Goal: Task Accomplishment & Management: Complete application form

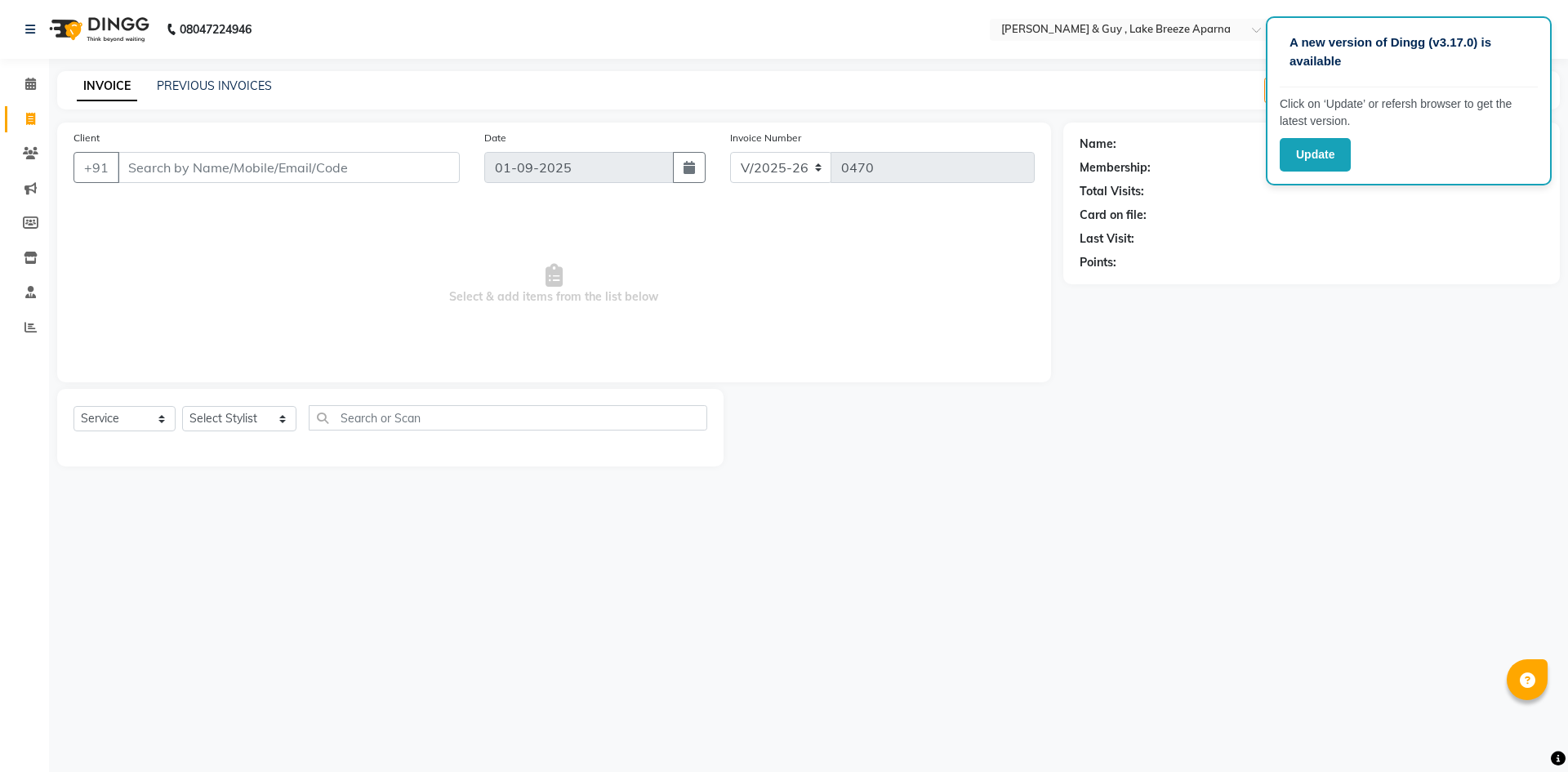
select select "8690"
select select "service"
click at [235, 420] on select "Select Stylist ANAS ASLAM [DEMOGRAPHIC_DATA][PERSON_NAME] MANAGER [PERSON_NAME]…" at bounding box center [239, 419] width 114 height 26
select select "87994"
click at [182, 406] on select "Select Stylist ANAS ASLAM [DEMOGRAPHIC_DATA][PERSON_NAME] MANAGER [PERSON_NAME]…" at bounding box center [239, 419] width 114 height 26
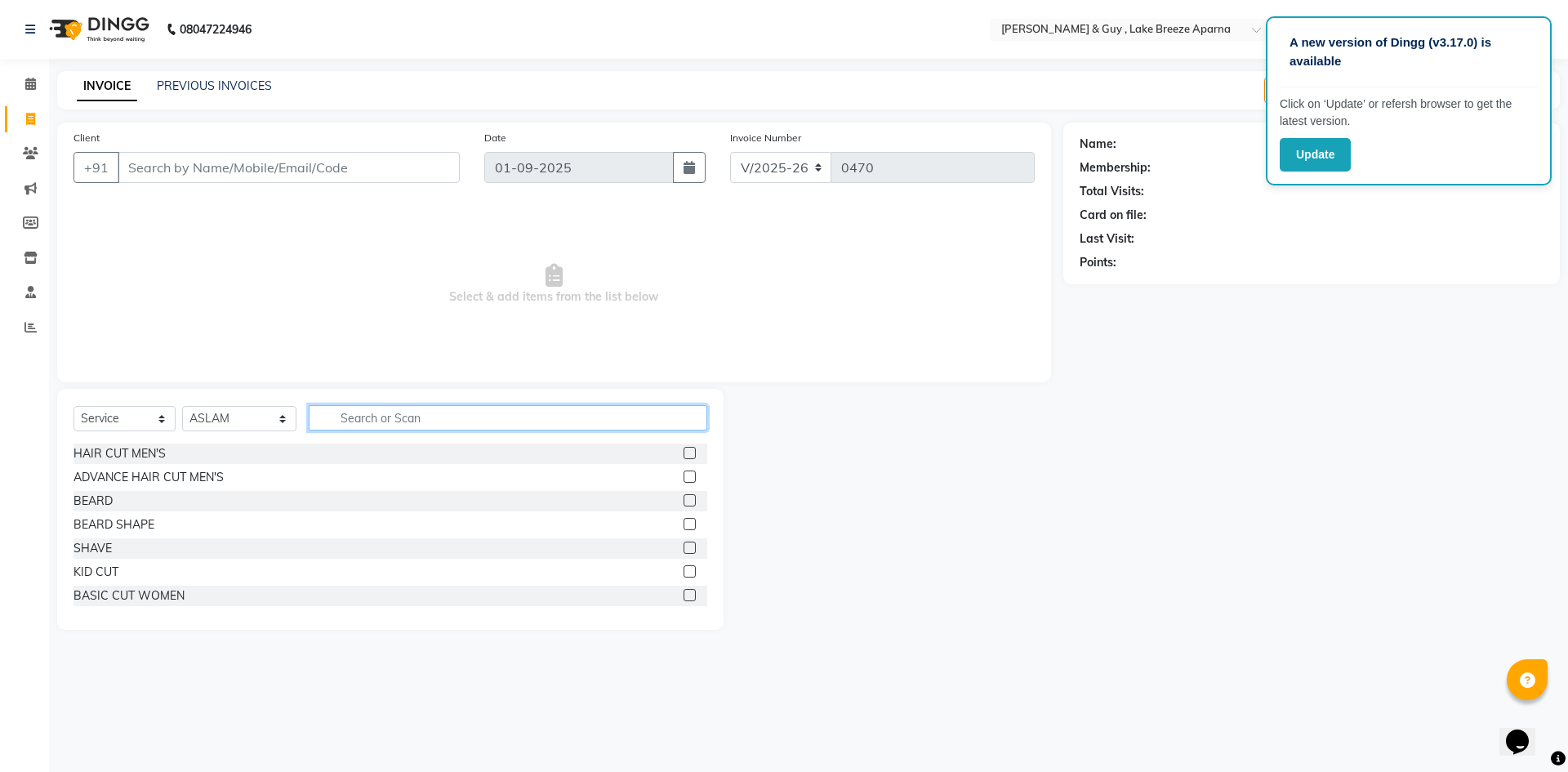
click at [348, 425] on input "text" at bounding box center [508, 418] width 398 height 26
type input "KID"
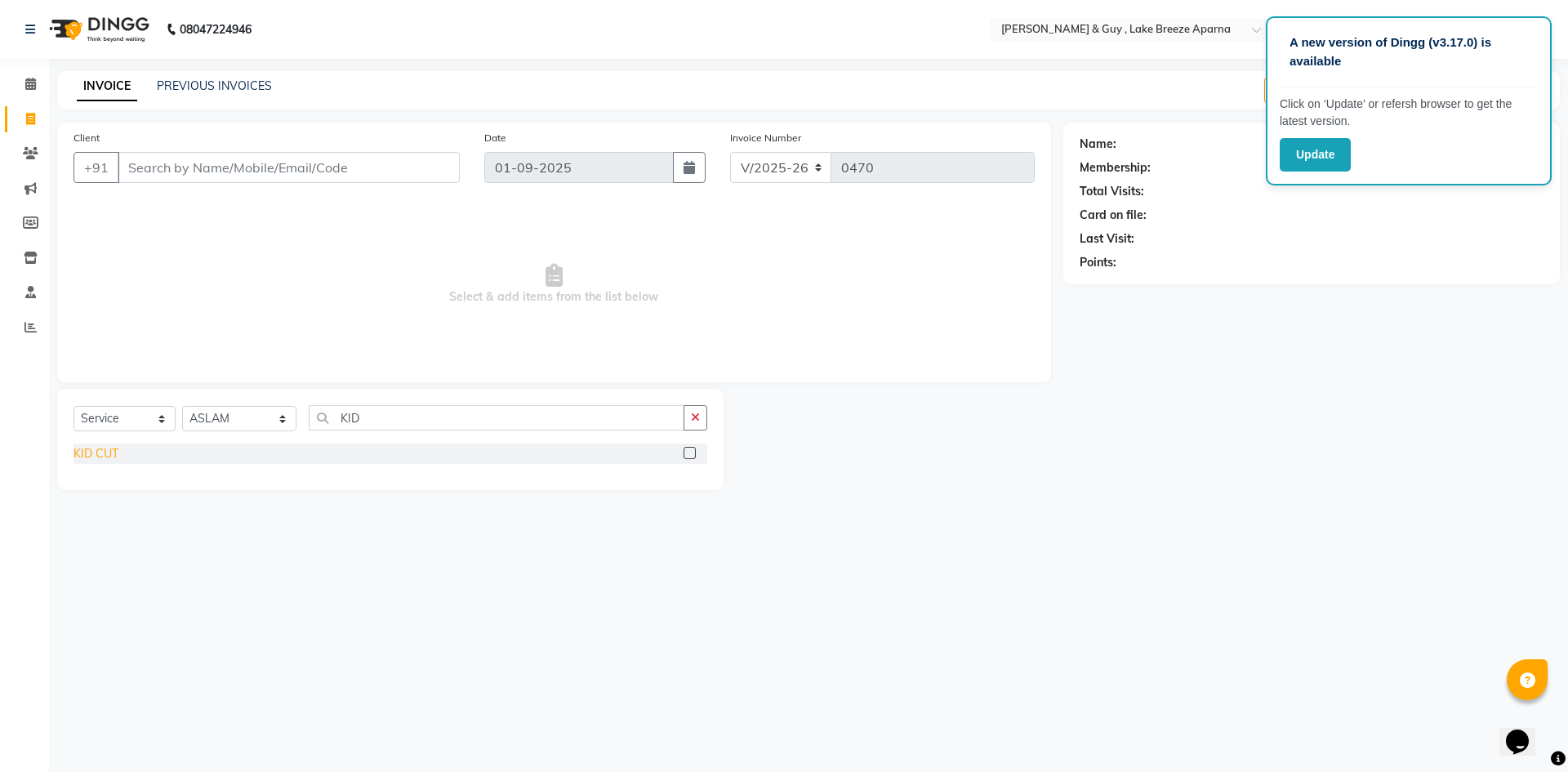
click at [94, 458] on div "KID CUT" at bounding box center [96, 454] width 45 height 17
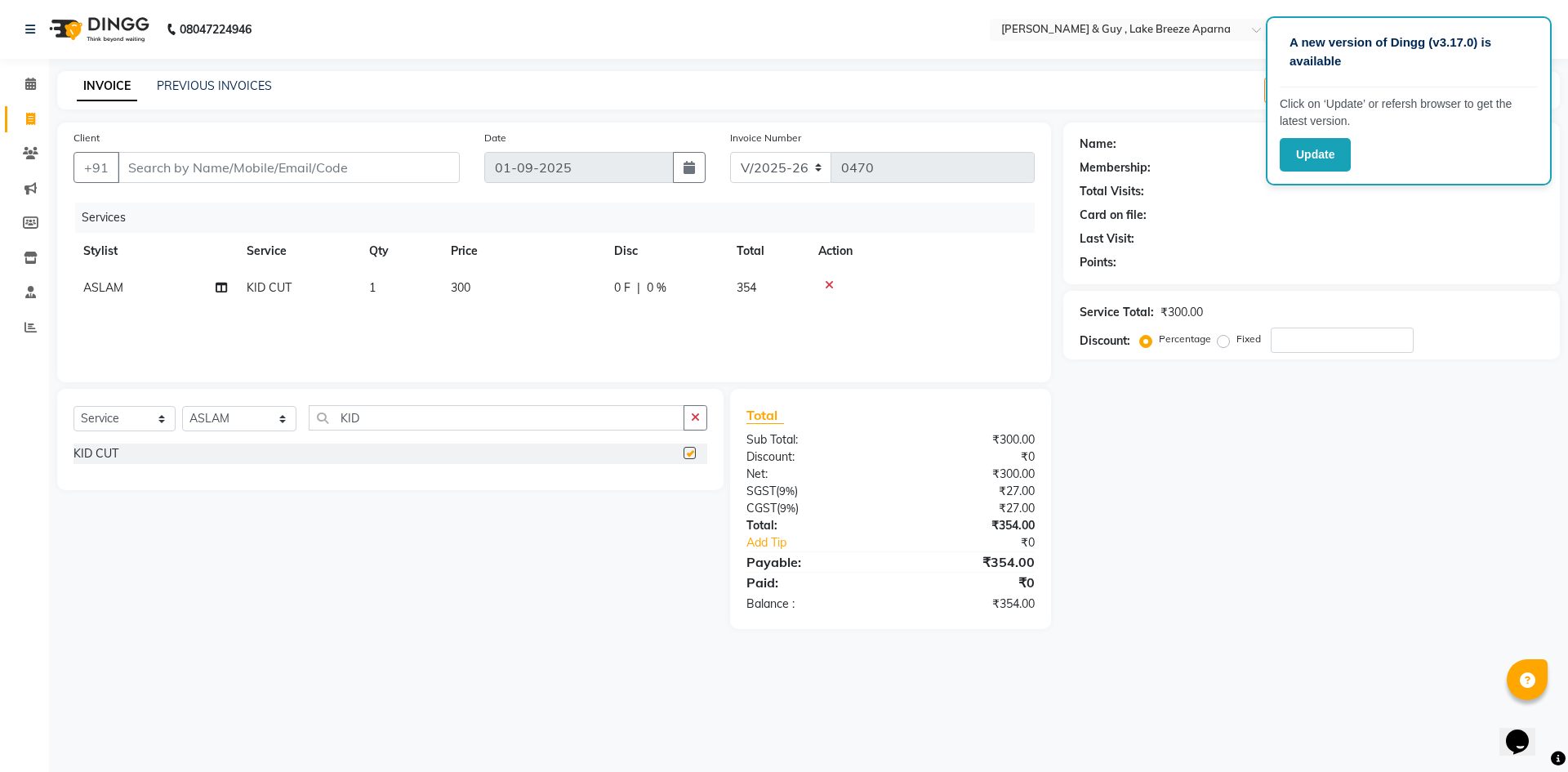
checkbox input "false"
drag, startPoint x: 390, startPoint y: 424, endPoint x: 153, endPoint y: 485, distance: 244.7
click at [211, 473] on div "Select Service Product Membership Package Voucher Prepaid Gift Card Select Styl…" at bounding box center [390, 439] width 666 height 102
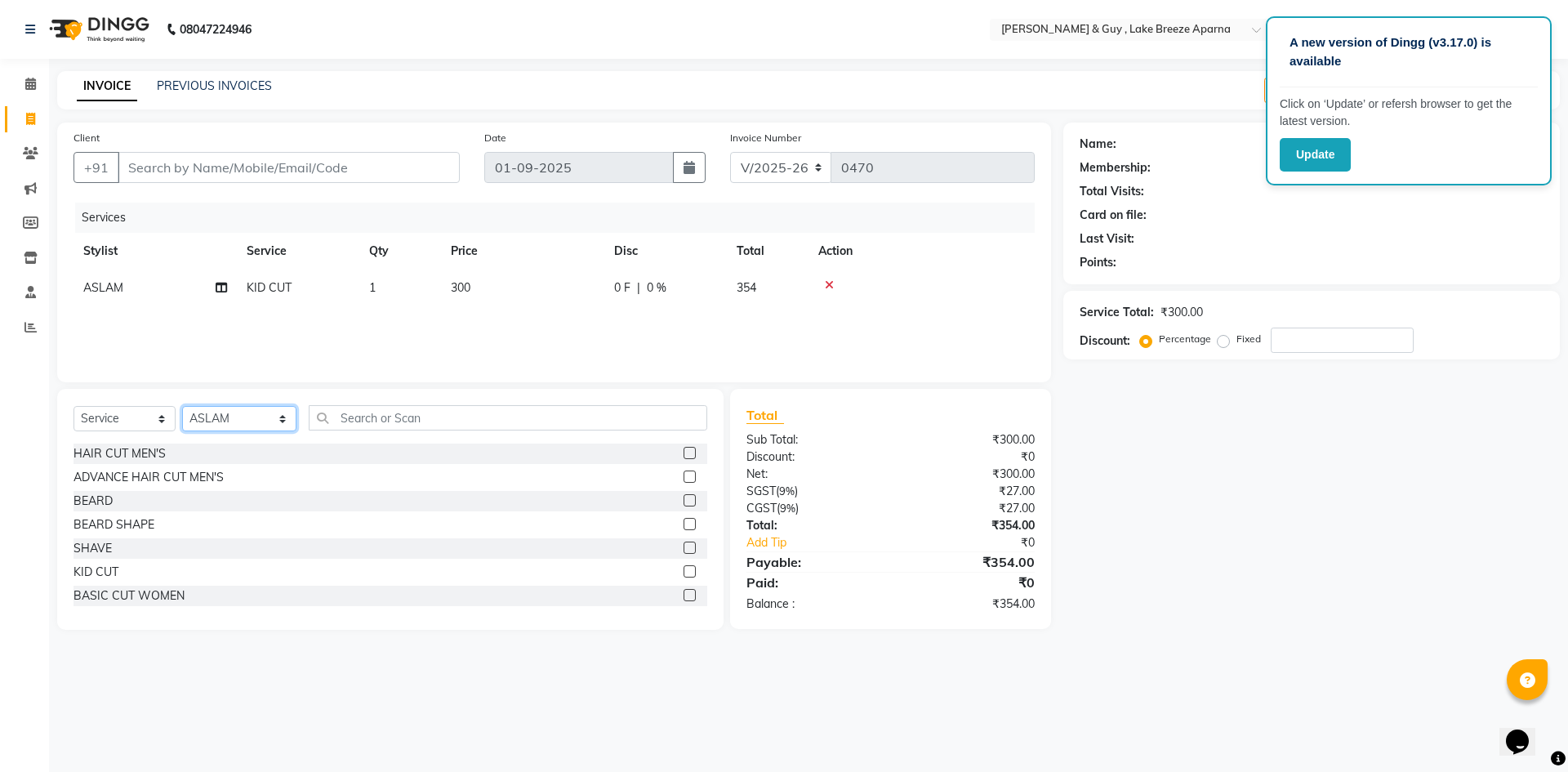
click at [227, 412] on select "Select Stylist ANAS ASLAM [DEMOGRAPHIC_DATA][PERSON_NAME] MANAGER [PERSON_NAME]…" at bounding box center [239, 419] width 114 height 26
select select "87992"
click at [182, 406] on select "Select Stylist ANAS ASLAM [DEMOGRAPHIC_DATA][PERSON_NAME] MANAGER [PERSON_NAME]…" at bounding box center [239, 419] width 114 height 26
click at [129, 458] on div "HAIR CUT MEN'S" at bounding box center [119, 454] width 92 height 17
checkbox input "false"
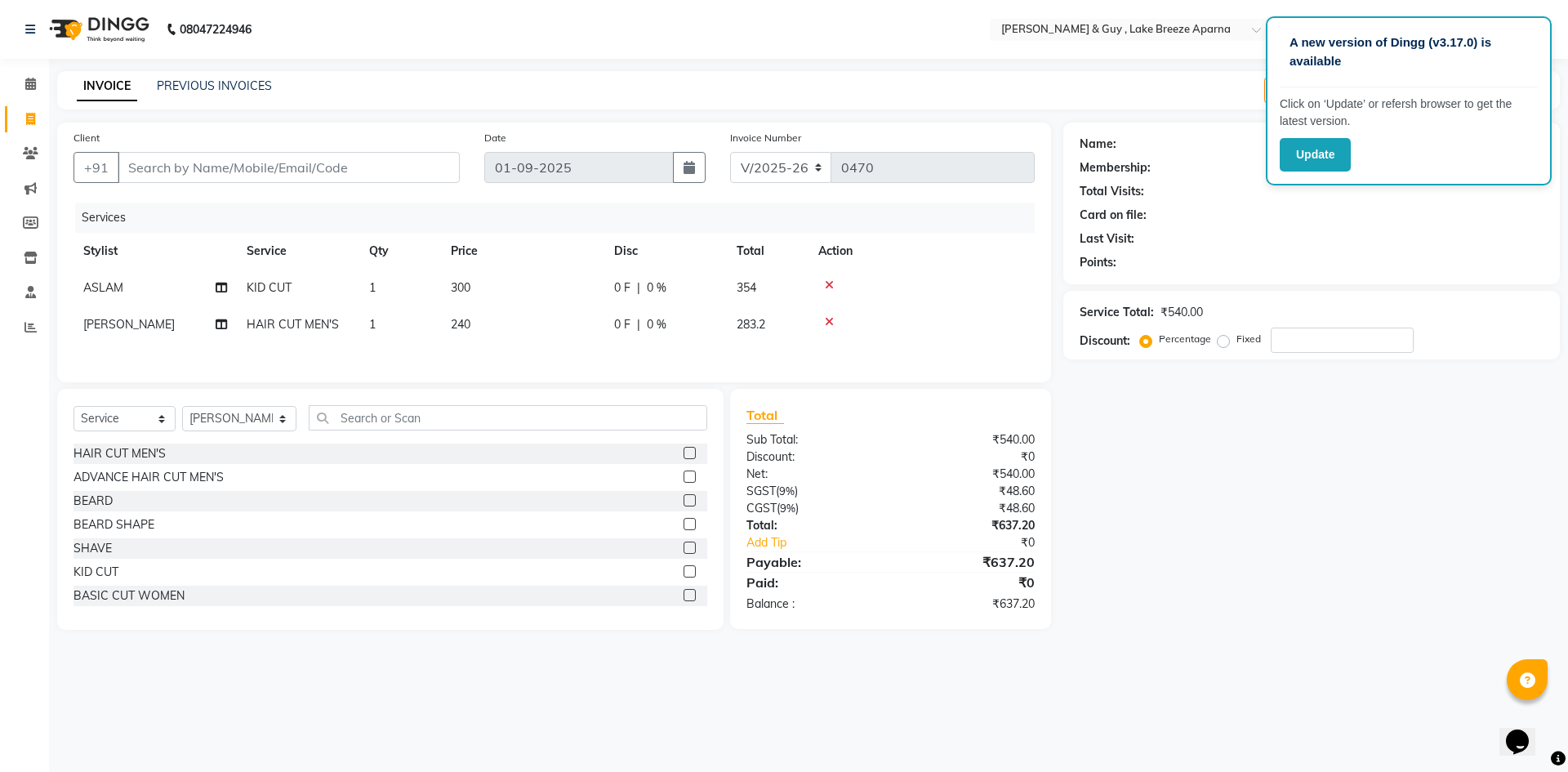
click at [516, 282] on td "300" at bounding box center [522, 287] width 163 height 37
select select "87994"
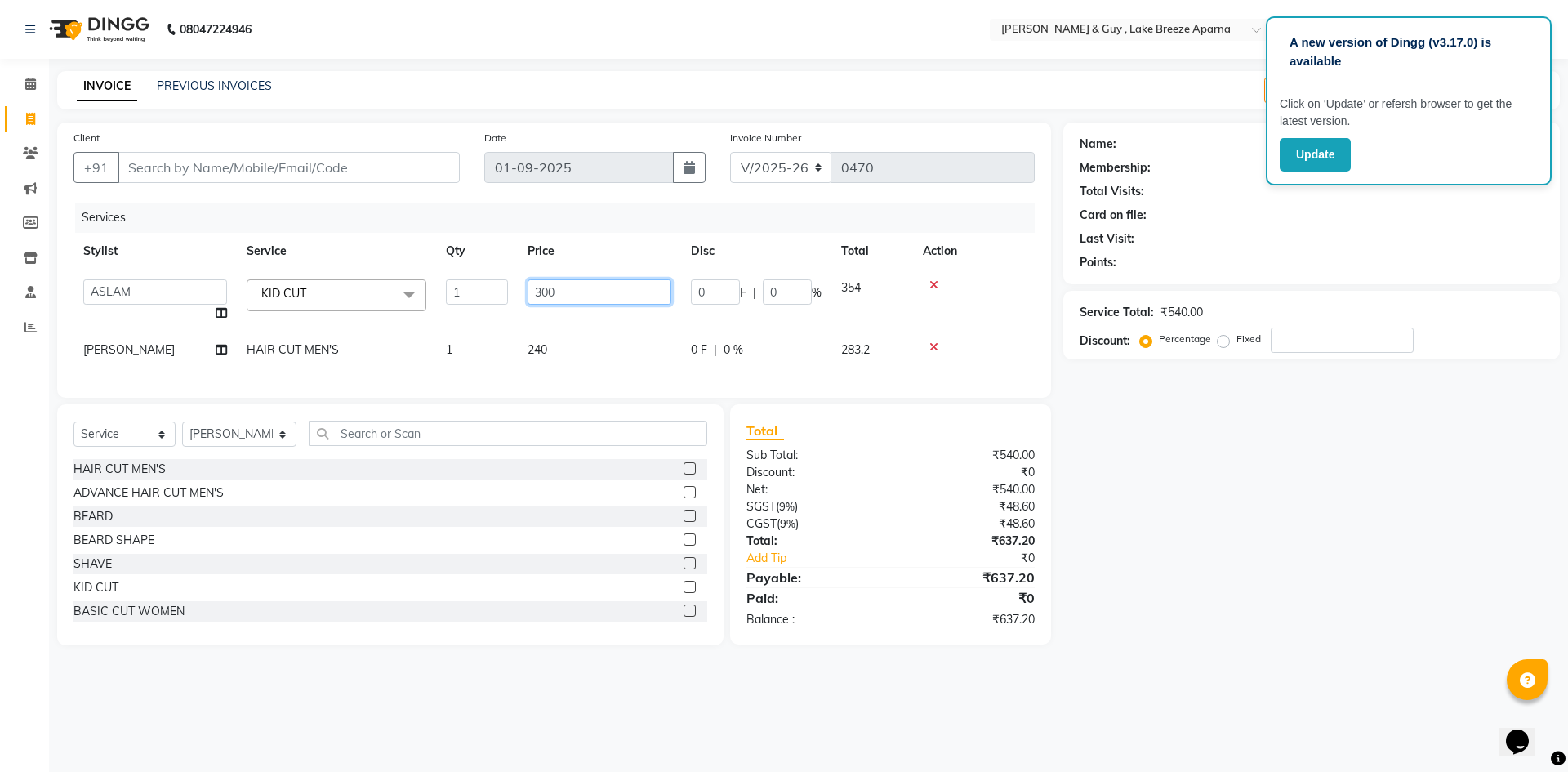
drag, startPoint x: 584, startPoint y: 295, endPoint x: 427, endPoint y: 328, distance: 160.4
click at [465, 325] on tr "ANAS ASLAM DANISH [PERSON_NAME] MANAGER [PERSON_NAME] [PERSON_NAME] [PERSON_NAM…" at bounding box center [554, 300] width 961 height 62
type input "240"
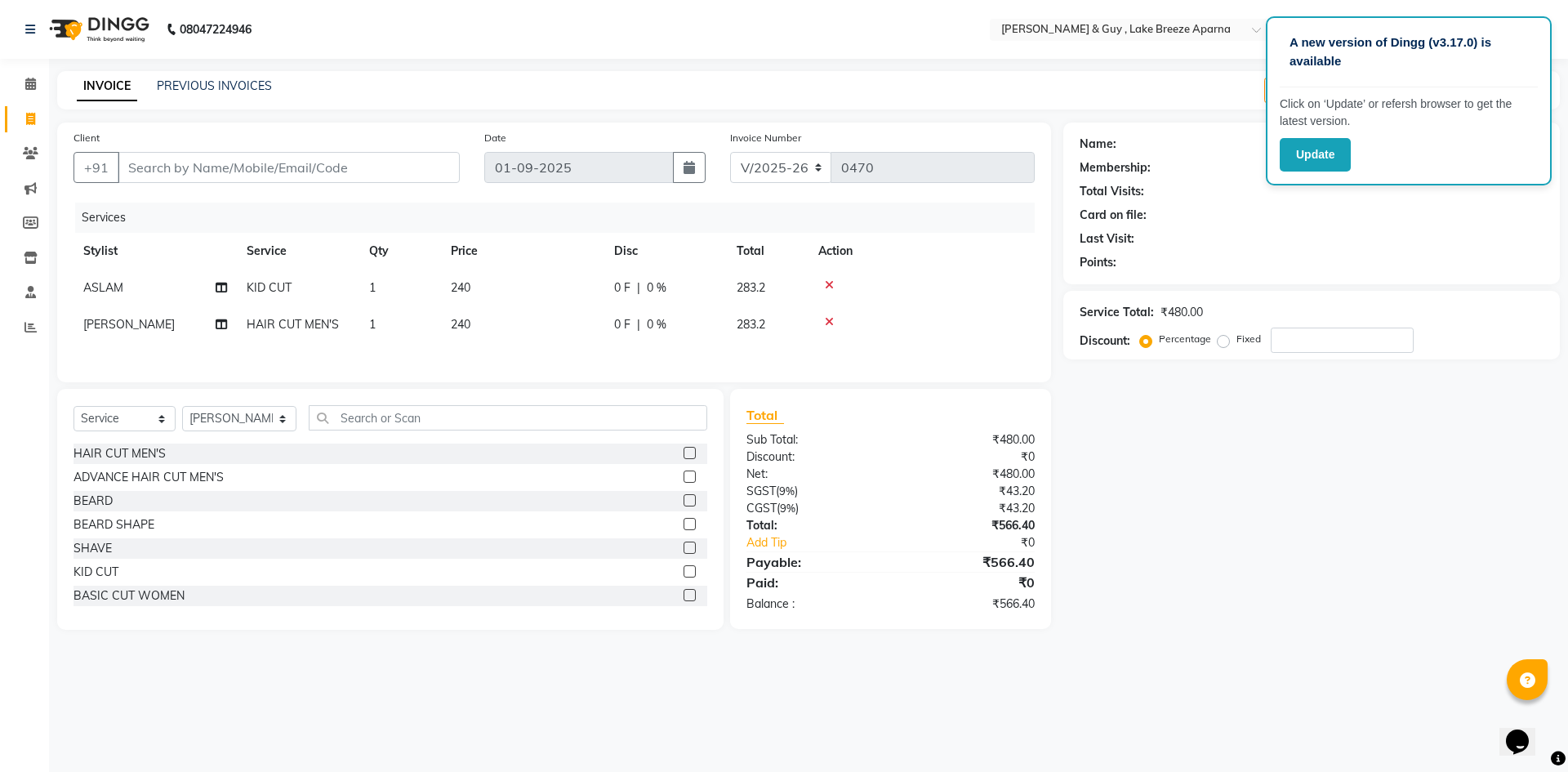
click at [1444, 525] on div "Name: Membership: Total Visits: Card on file: Last Visit: Points: Service Total…" at bounding box center [1317, 376] width 508 height 507
click at [189, 180] on input "Client" at bounding box center [288, 167] width 342 height 31
type input "8"
type input "0"
type input "8008416722"
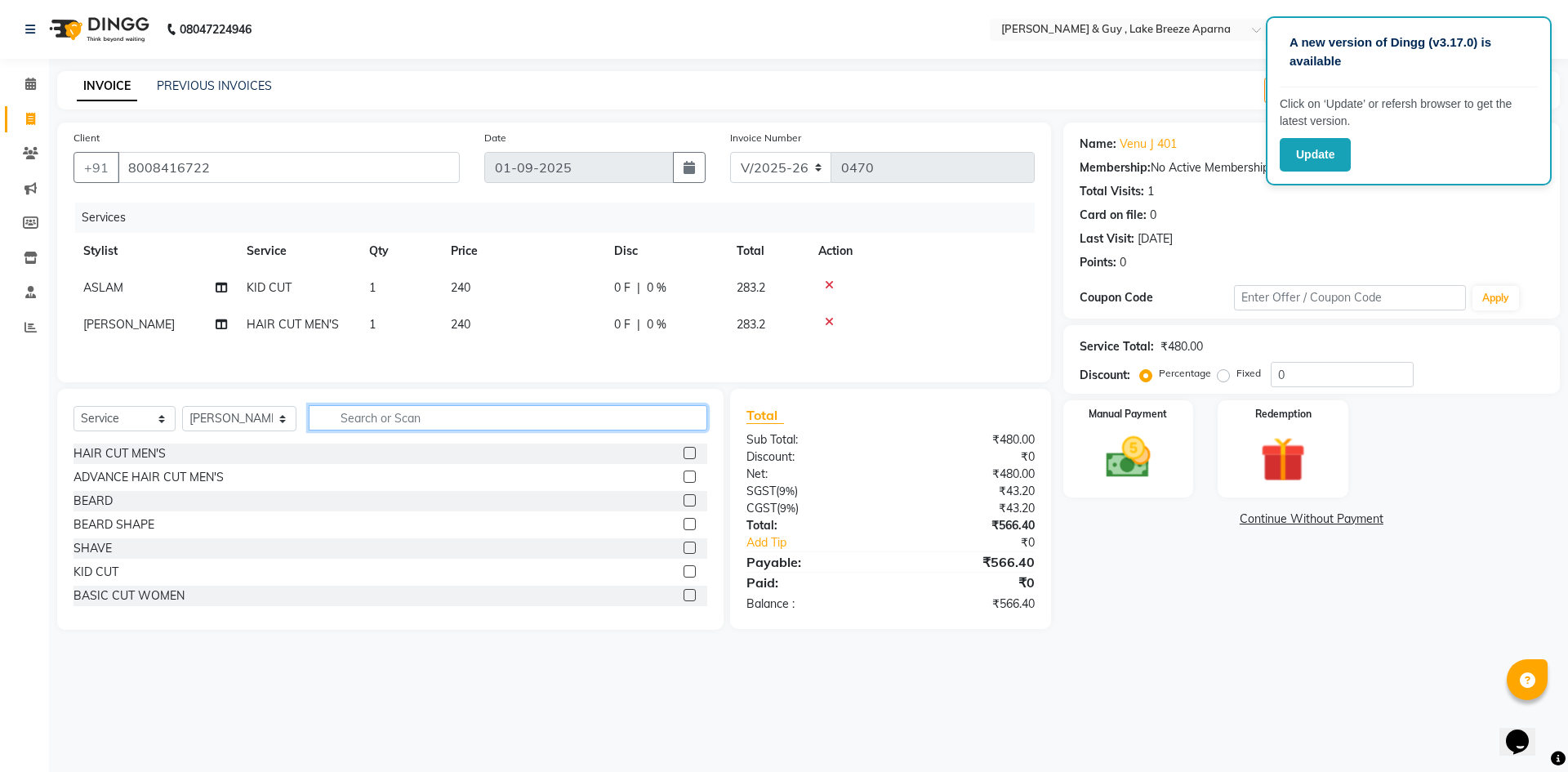
click at [391, 422] on input "text" at bounding box center [508, 418] width 398 height 26
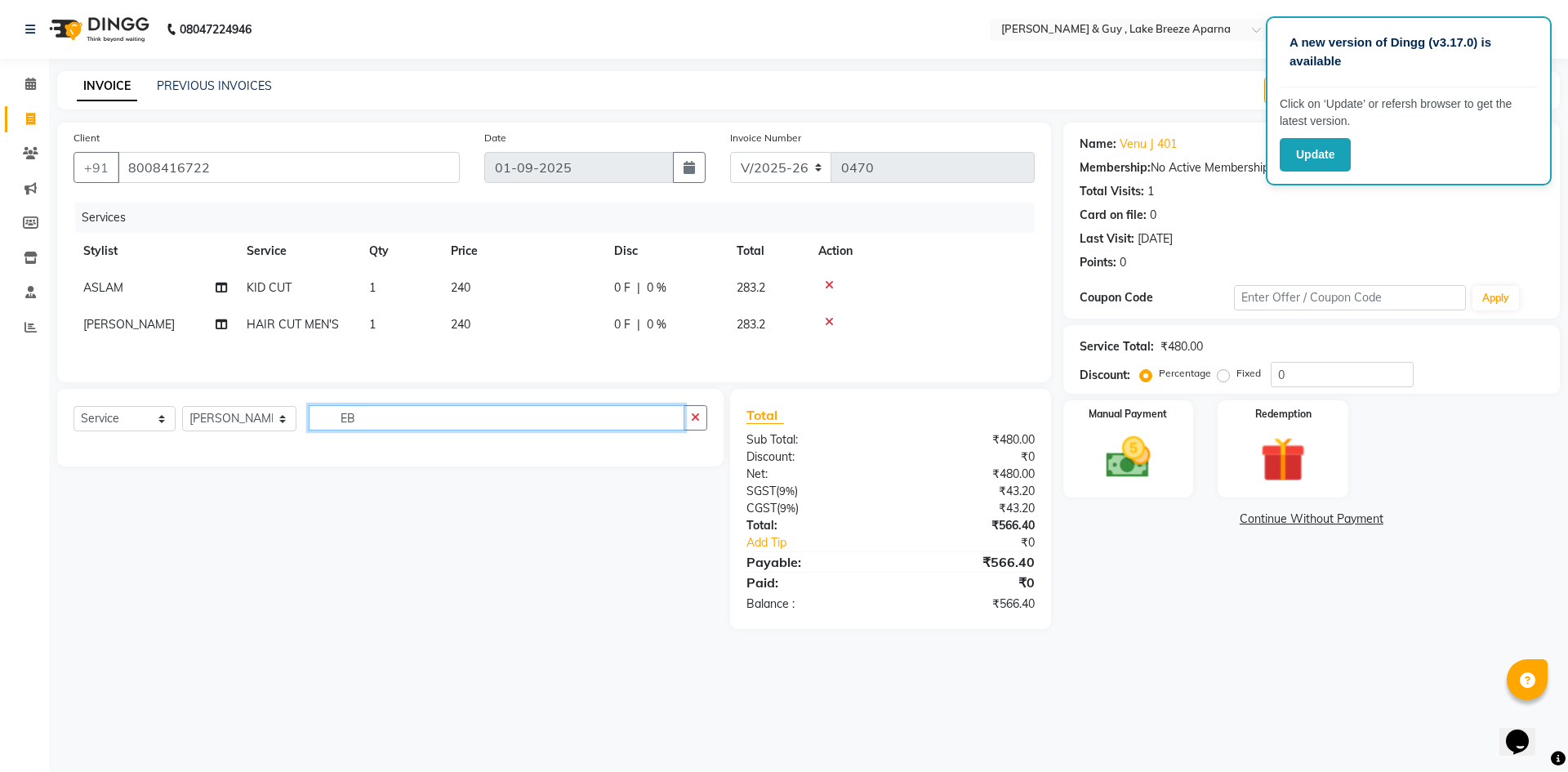
type input "E"
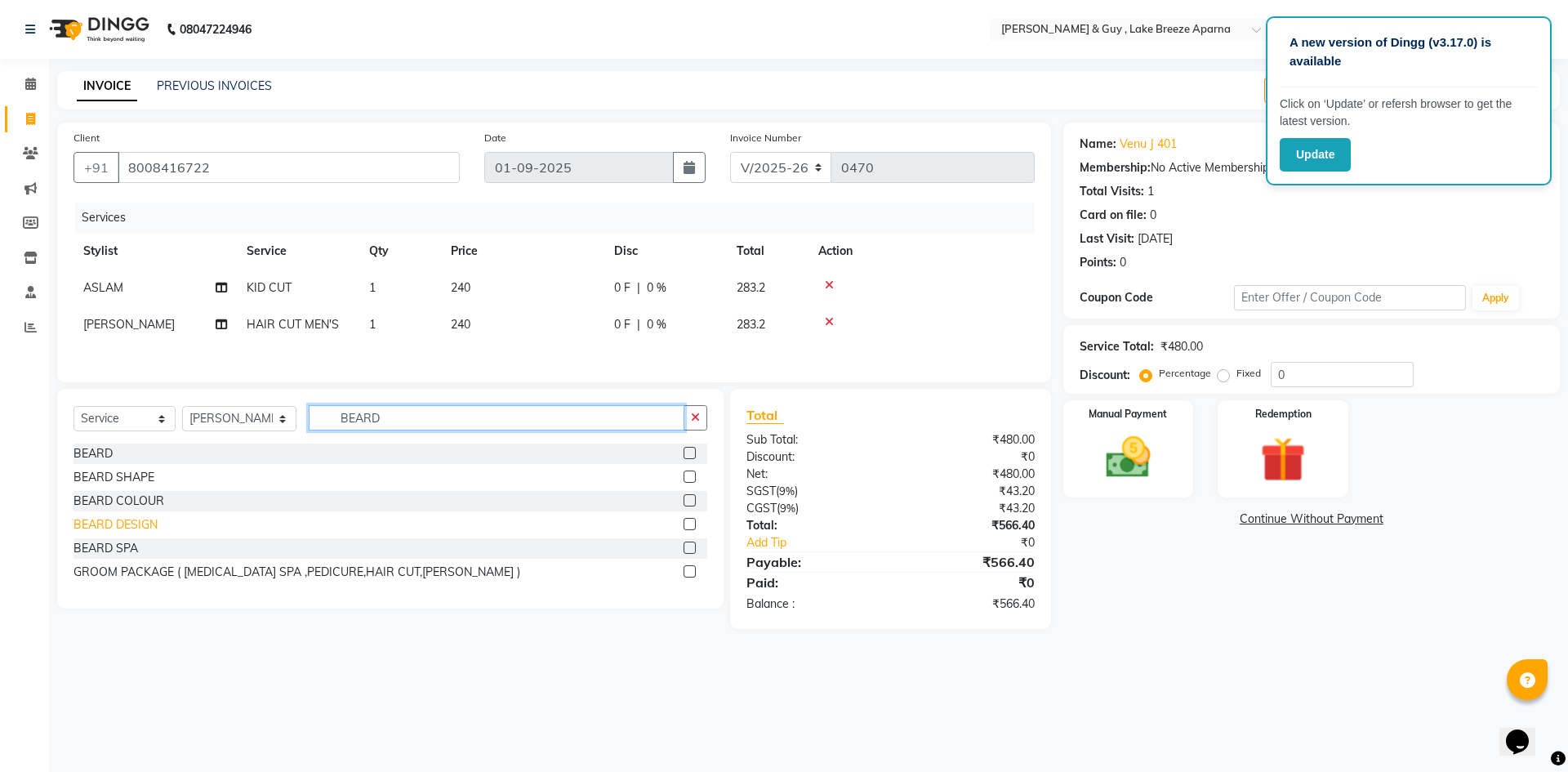
type input "BEARD"
click at [130, 526] on div "BEARD DESIGN" at bounding box center [115, 525] width 84 height 17
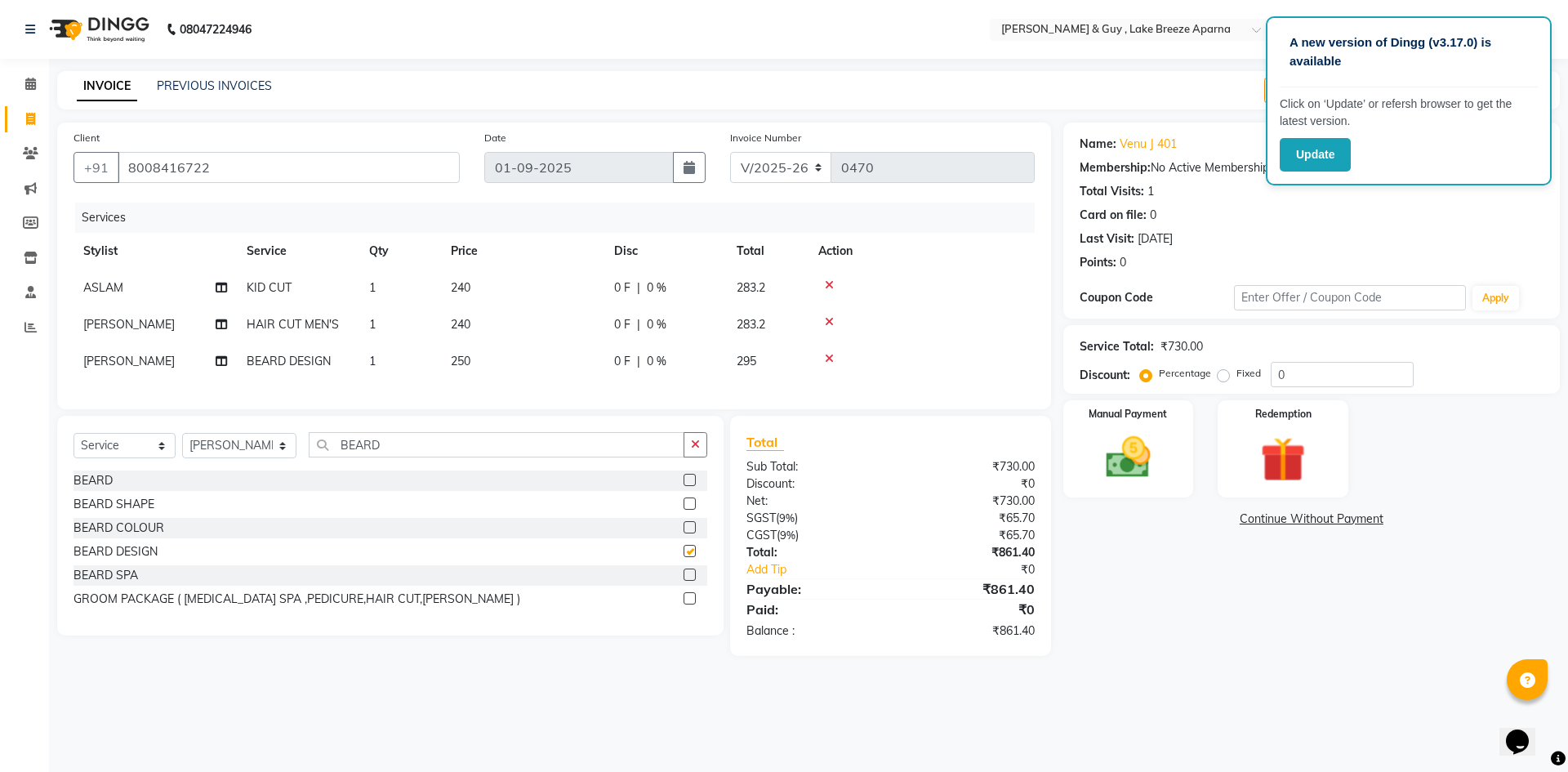
checkbox input "false"
click at [1130, 419] on label "Manual Payment" at bounding box center [1129, 413] width 82 height 15
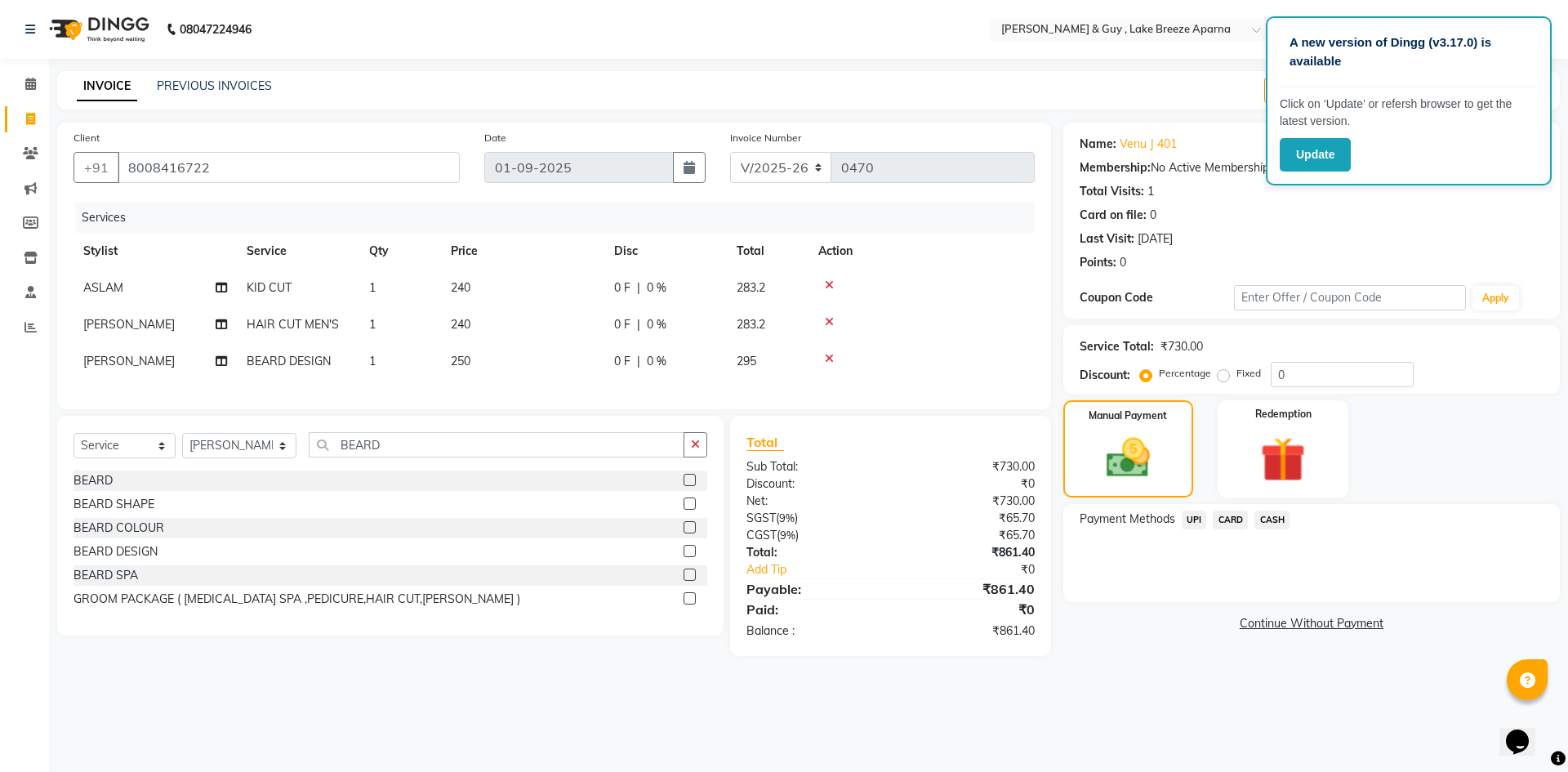
click at [1197, 521] on span "UPI" at bounding box center [1194, 520] width 26 height 19
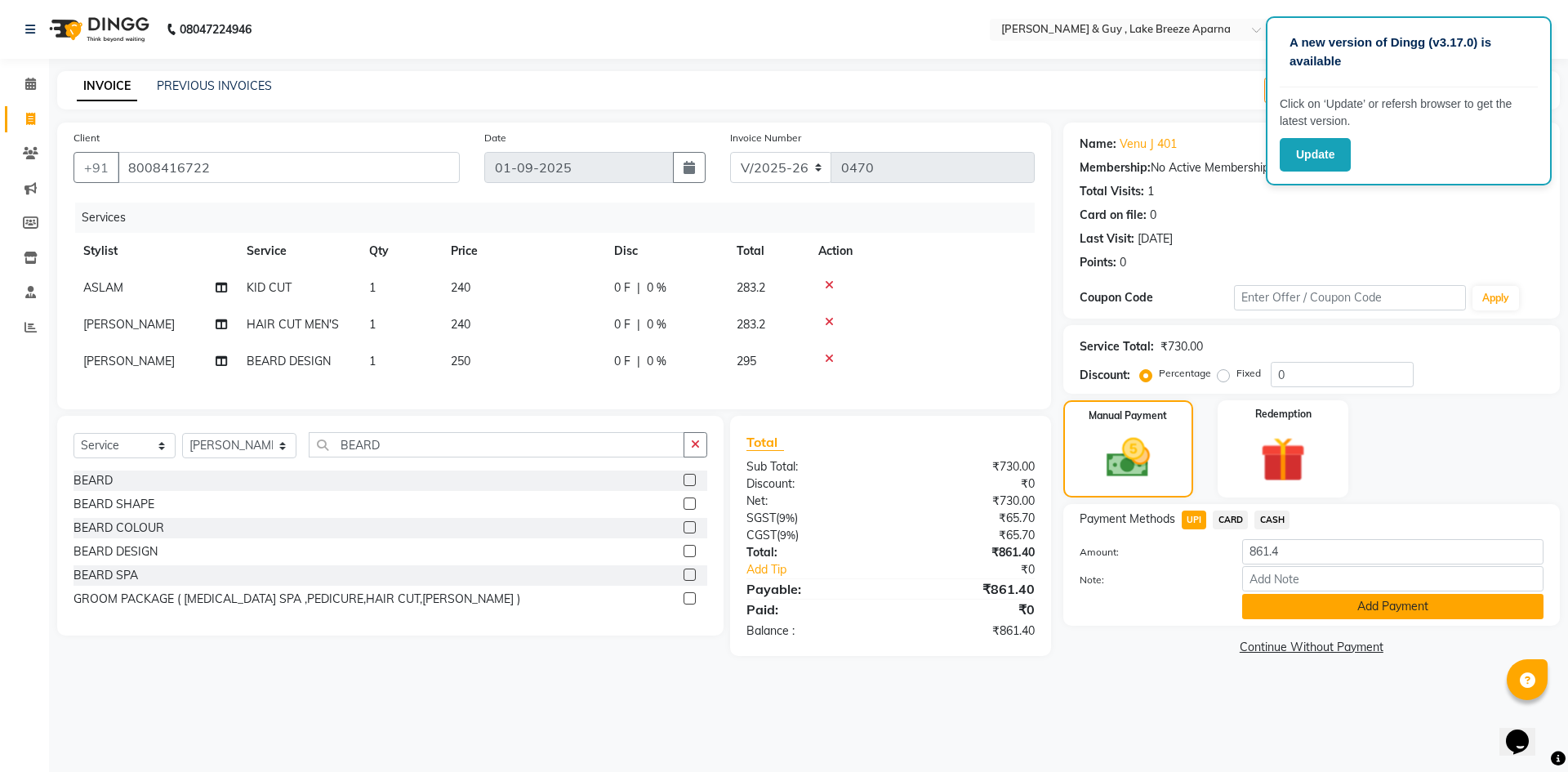
click at [1295, 594] on button "Add Payment" at bounding box center [1392, 607] width 301 height 26
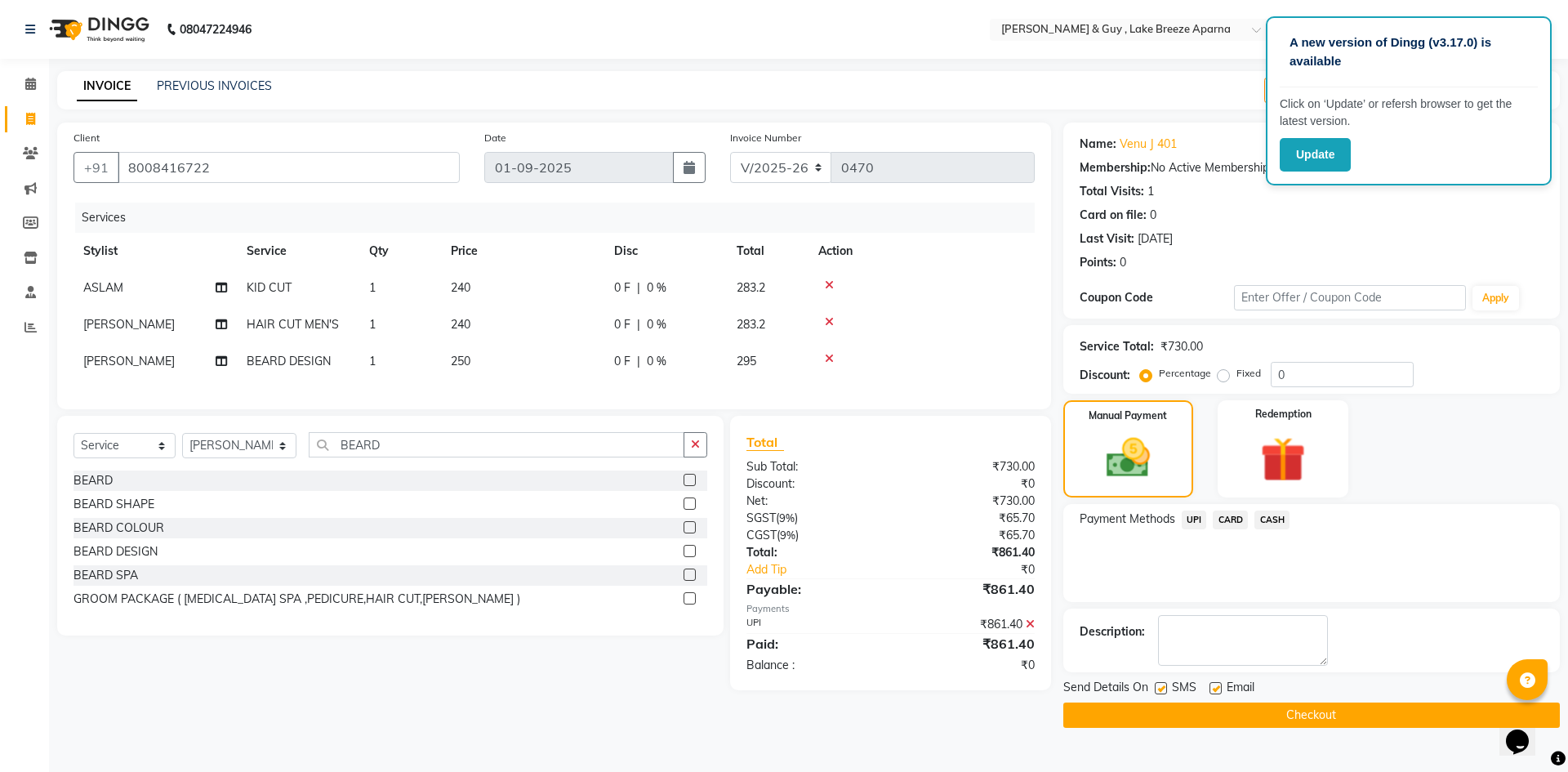
click at [1244, 708] on button "Checkout" at bounding box center [1311, 715] width 497 height 26
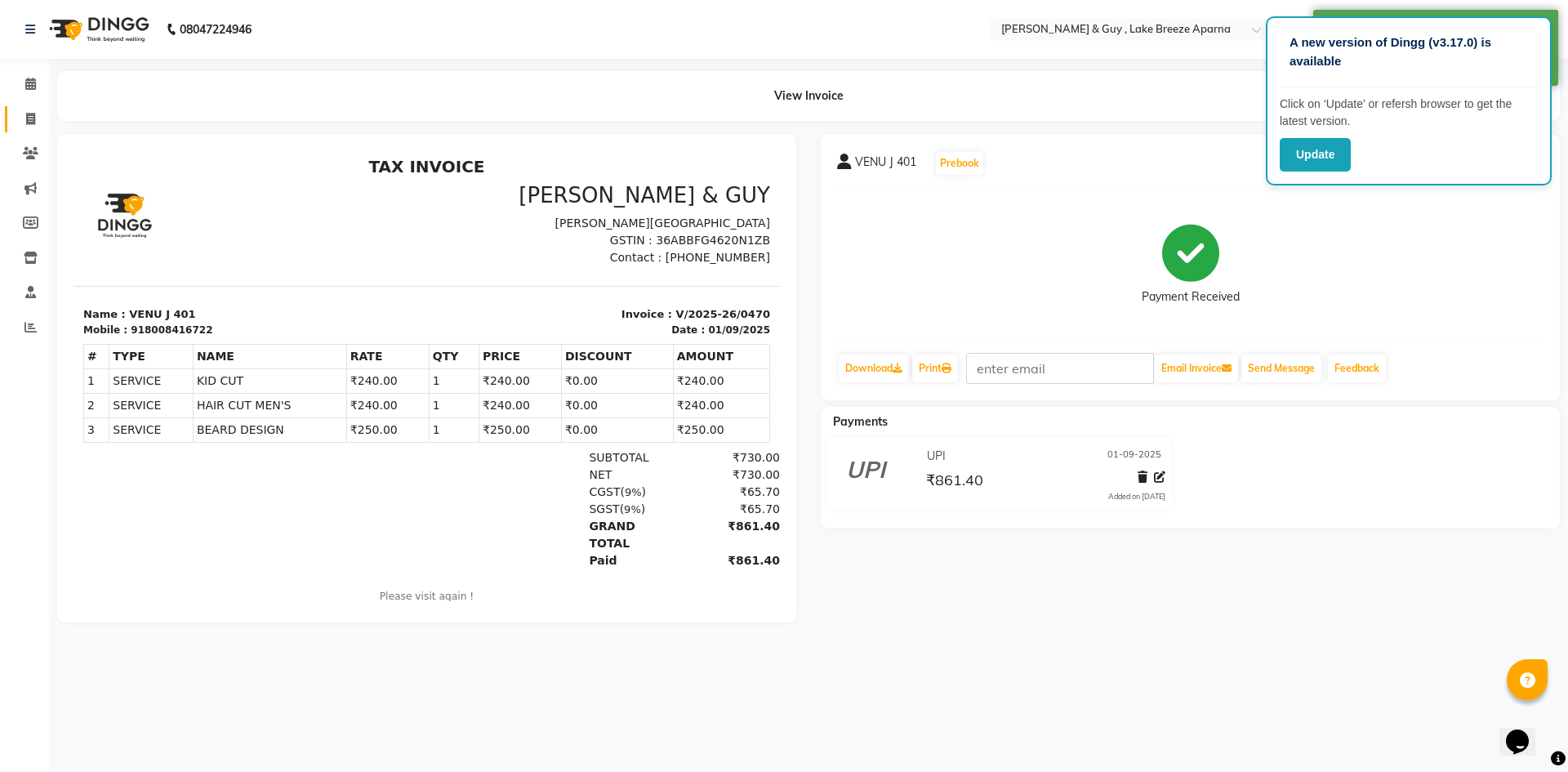
click at [29, 107] on link "Invoice" at bounding box center [25, 119] width 39 height 27
select select "service"
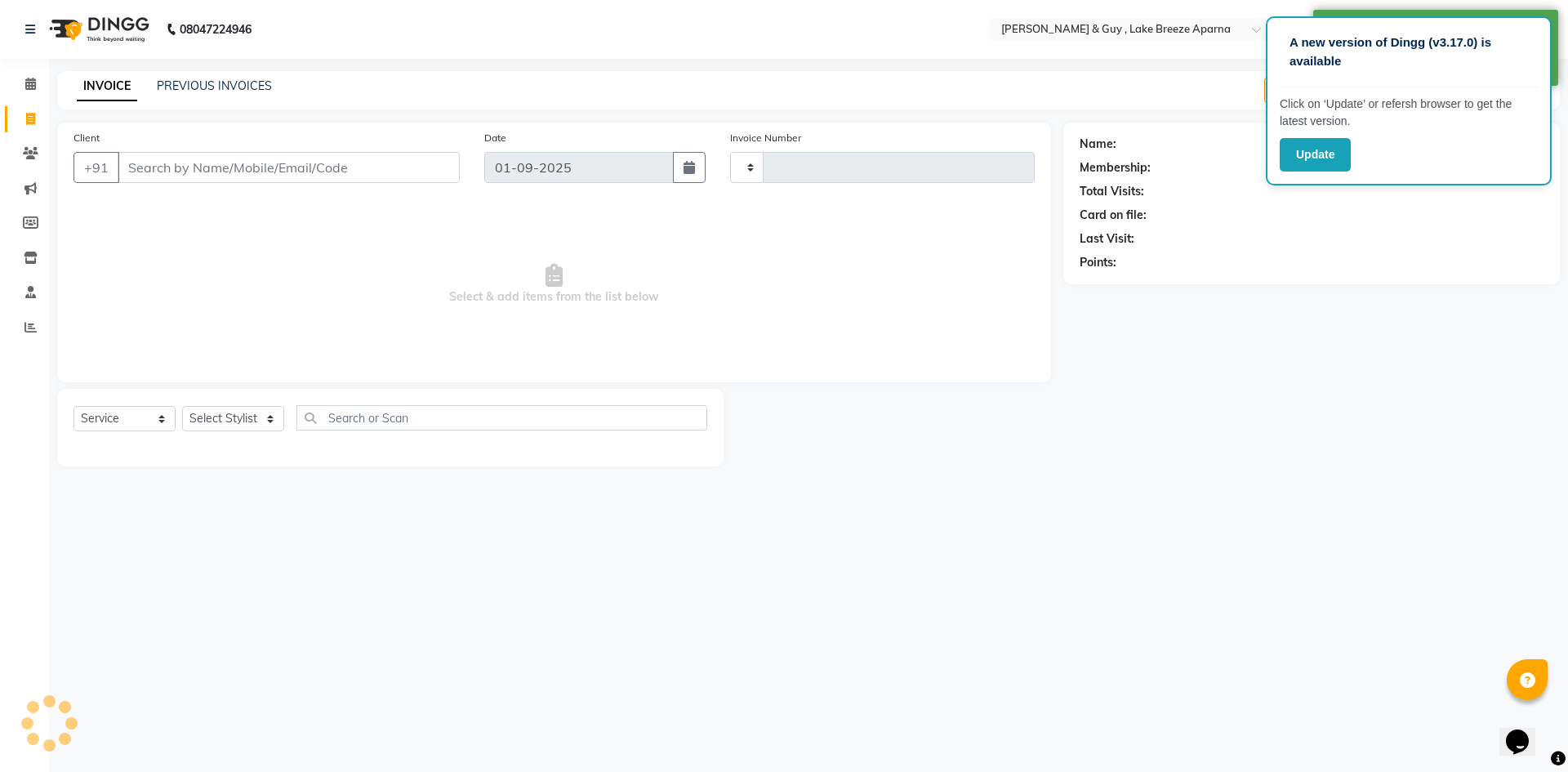
type input "0471"
select select "8690"
drag, startPoint x: 35, startPoint y: 84, endPoint x: 44, endPoint y: 84, distance: 9.0
click at [34, 84] on icon at bounding box center [31, 84] width 10 height 12
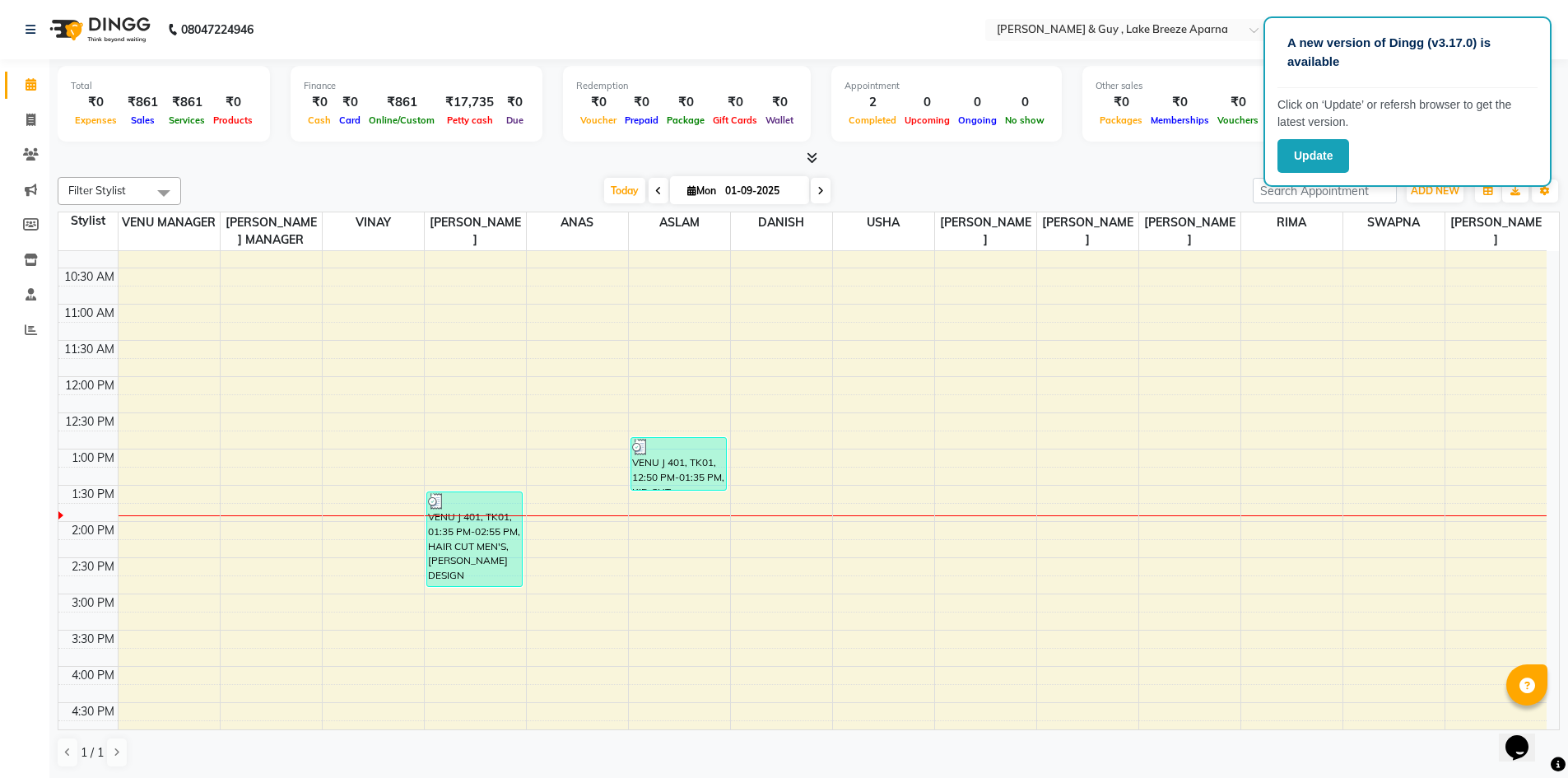
scroll to position [164, 0]
click at [563, 472] on div "8:00 AM 8:30 AM 9:00 AM 9:30 AM 10:00 AM 10:30 AM 11:00 AM 11:30 AM 12:00 PM 12…" at bounding box center [802, 557] width 1489 height 940
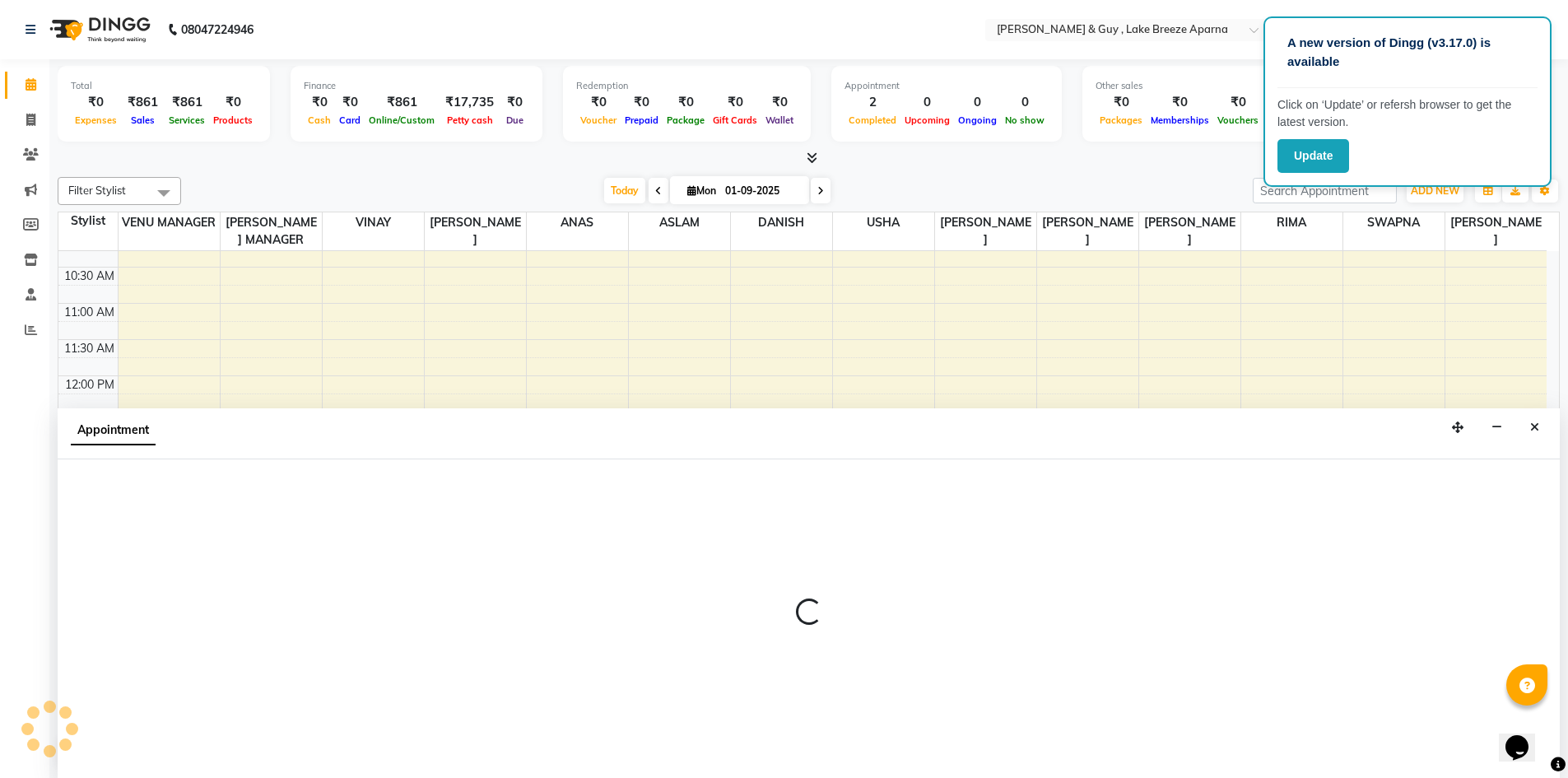
scroll to position [1, 0]
select select "87993"
select select "795"
select select "tentative"
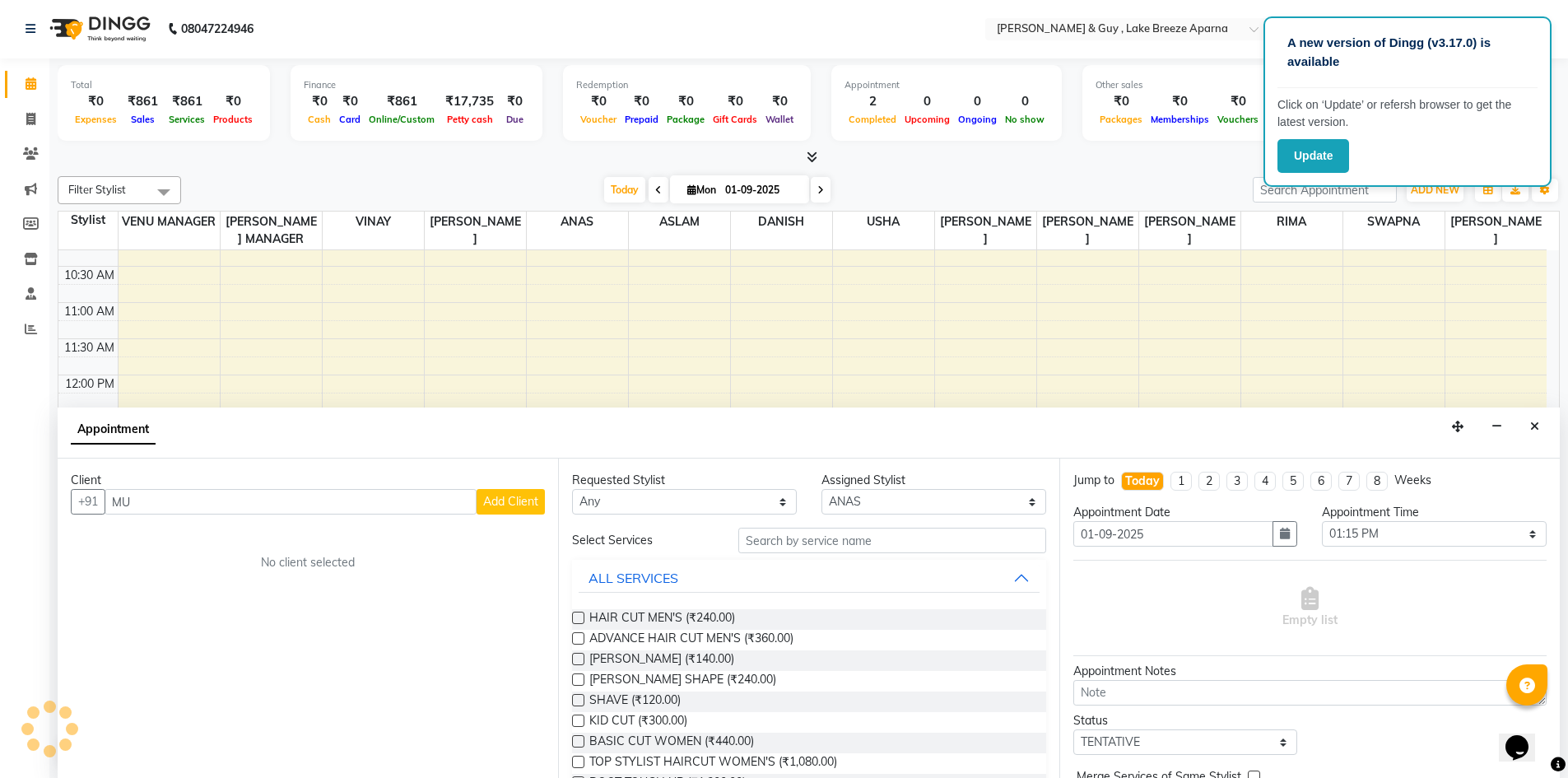
type input "M"
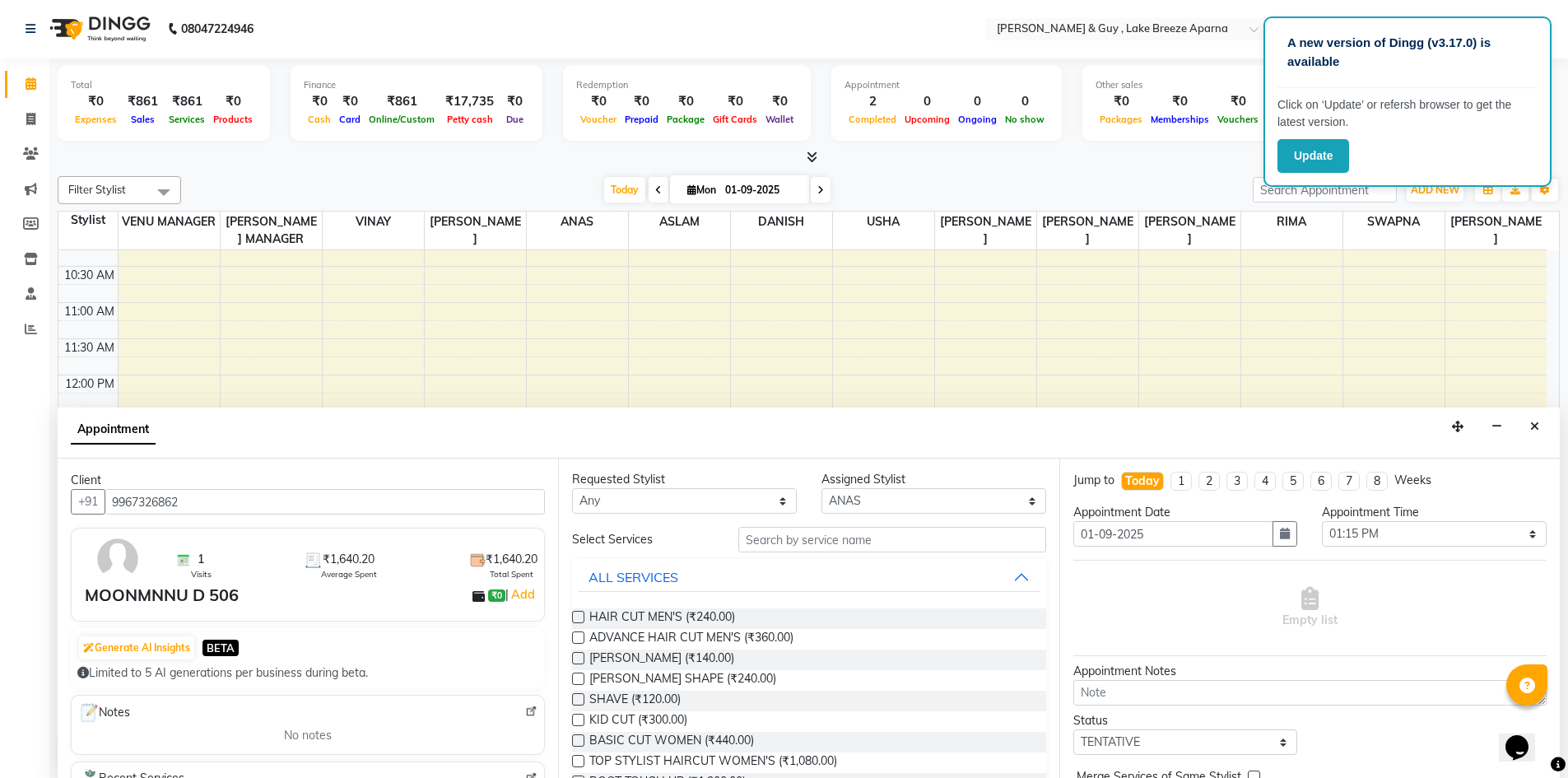
scroll to position [0, 0]
type input "9967326862"
click at [1411, 529] on select "Select 09:00 AM 09:15 AM 09:30 AM 09:45 AM 10:00 AM 10:15 AM 10:30 AM 10:45 AM …" at bounding box center [1434, 534] width 224 height 26
select select "1110"
click at [1322, 521] on select "Select 09:00 AM 09:15 AM 09:30 AM 09:45 AM 10:00 AM 10:15 AM 10:30 AM 10:45 AM …" at bounding box center [1434, 534] width 224 height 26
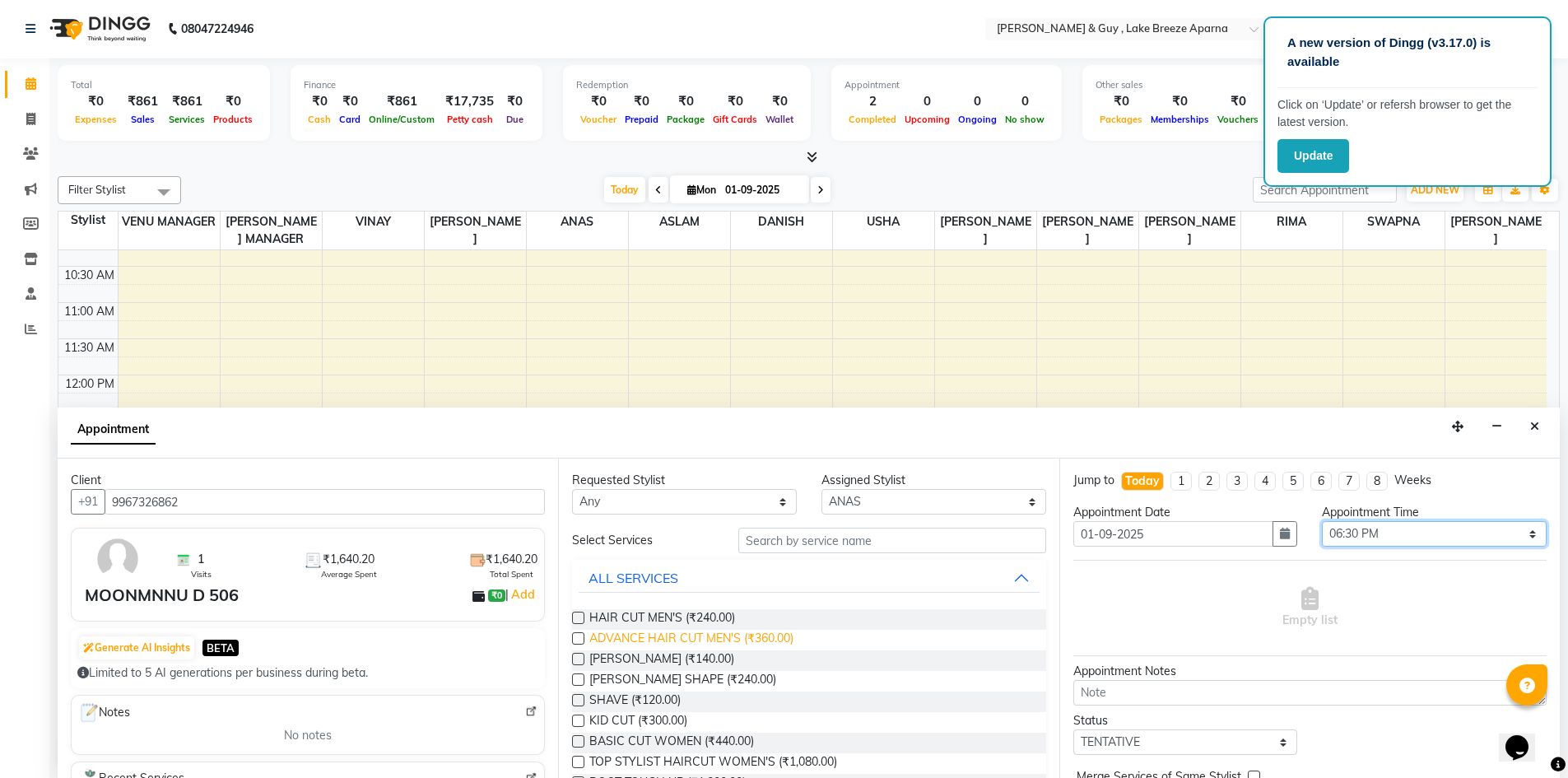
scroll to position [83, 0]
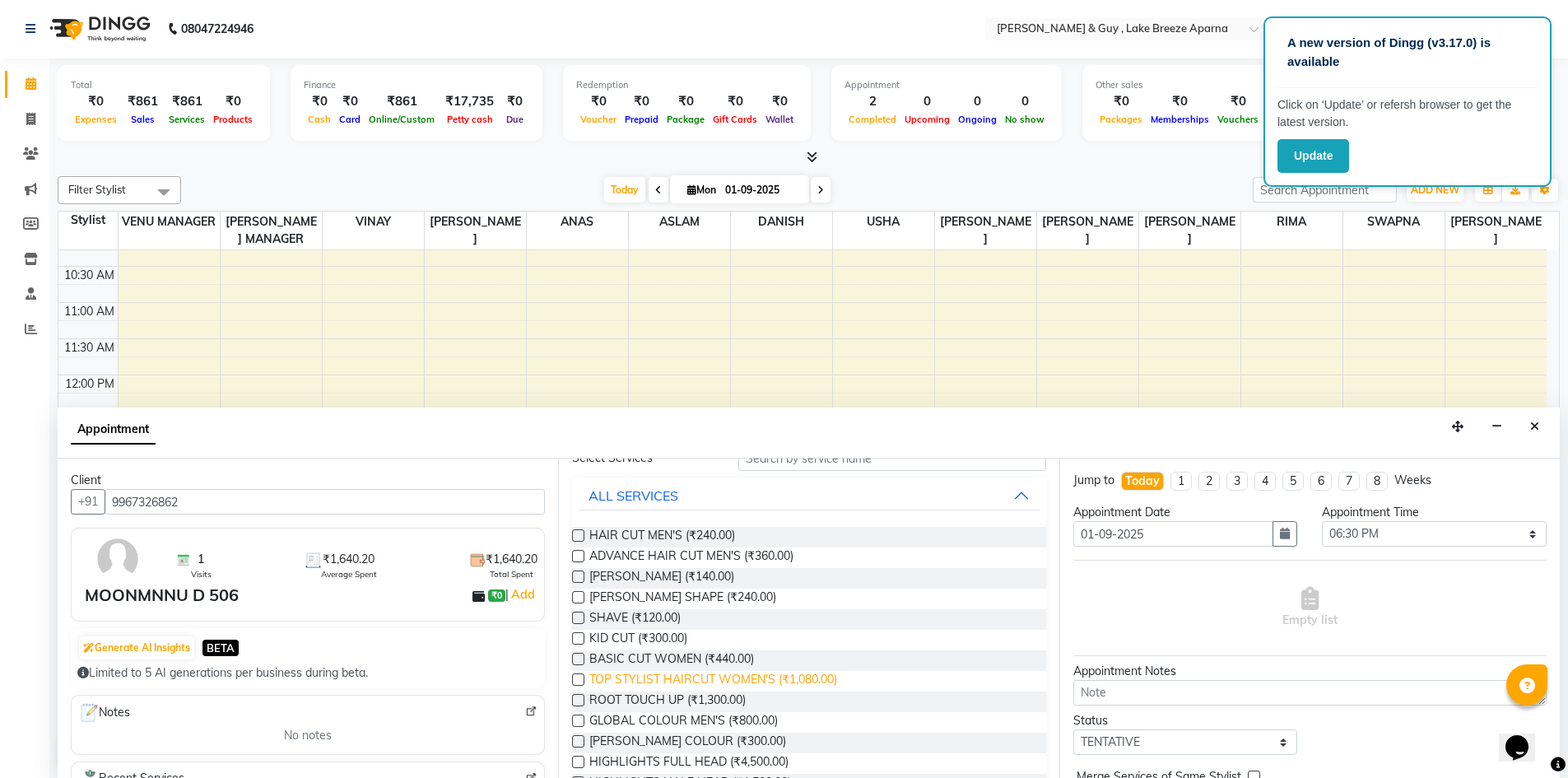
click at [707, 677] on span "TOP STYLIST HAIRCUT WOMEN'S (₹1,080.00)" at bounding box center [713, 681] width 248 height 21
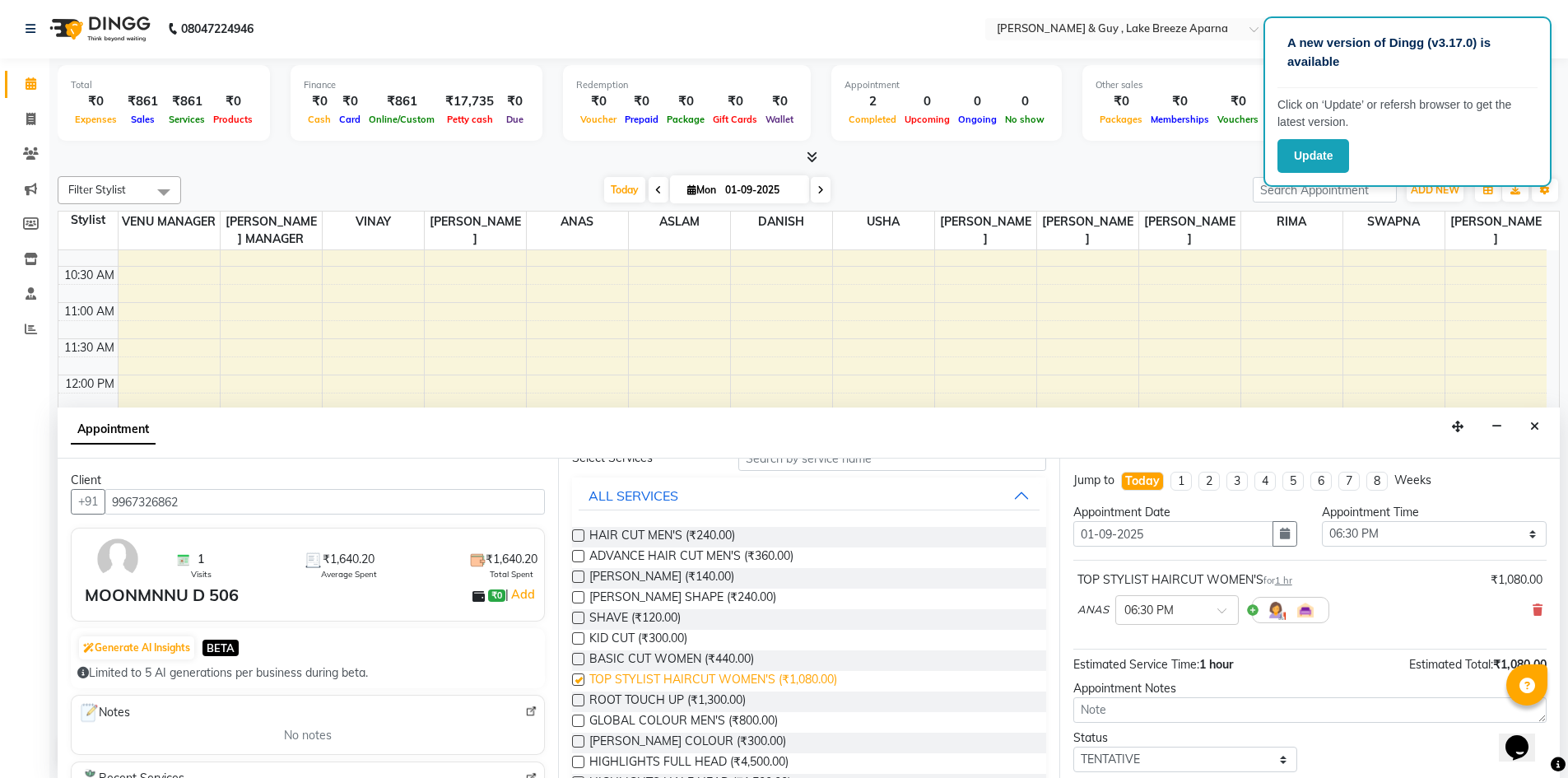
checkbox input "false"
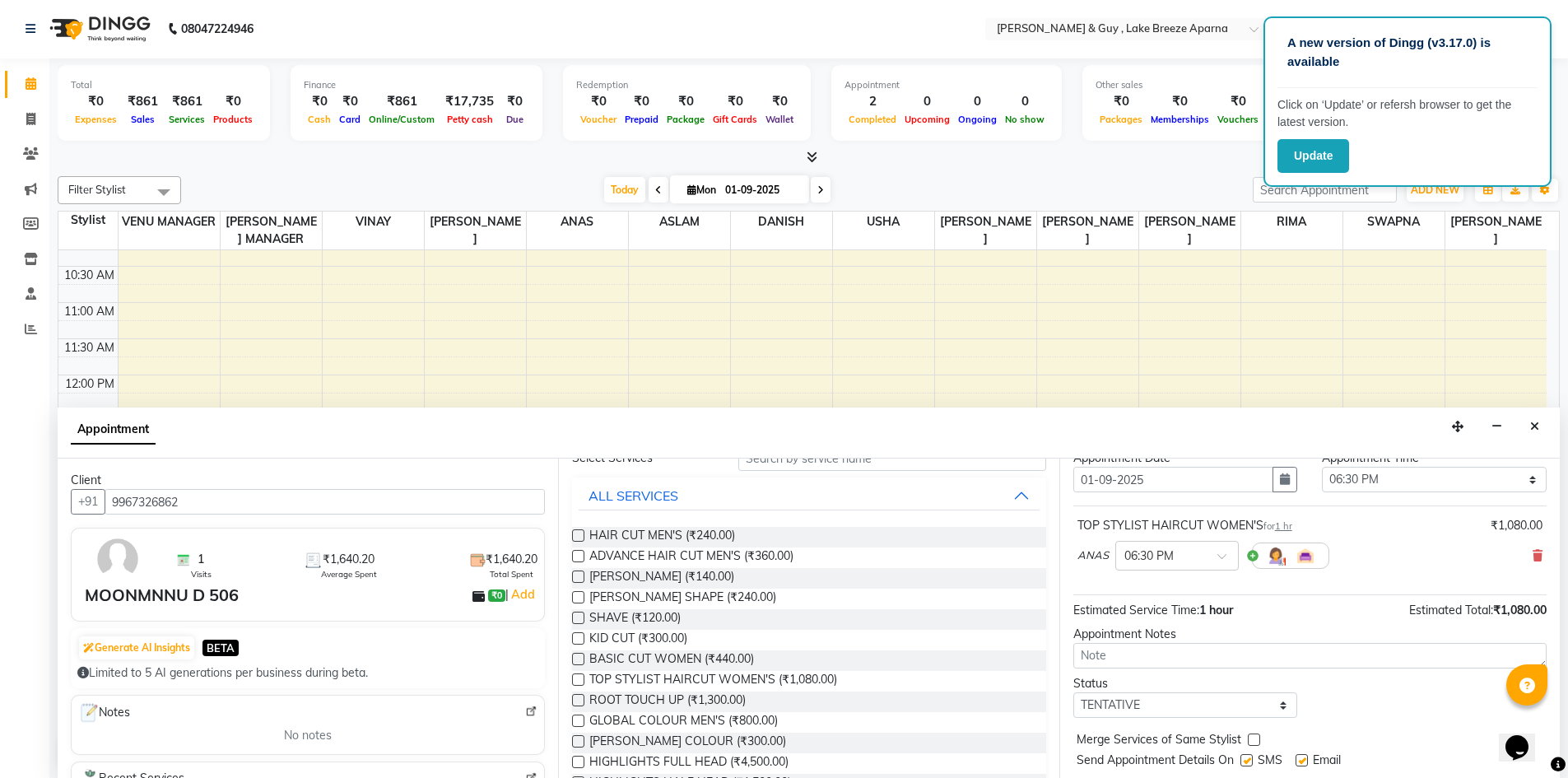
scroll to position [98, 0]
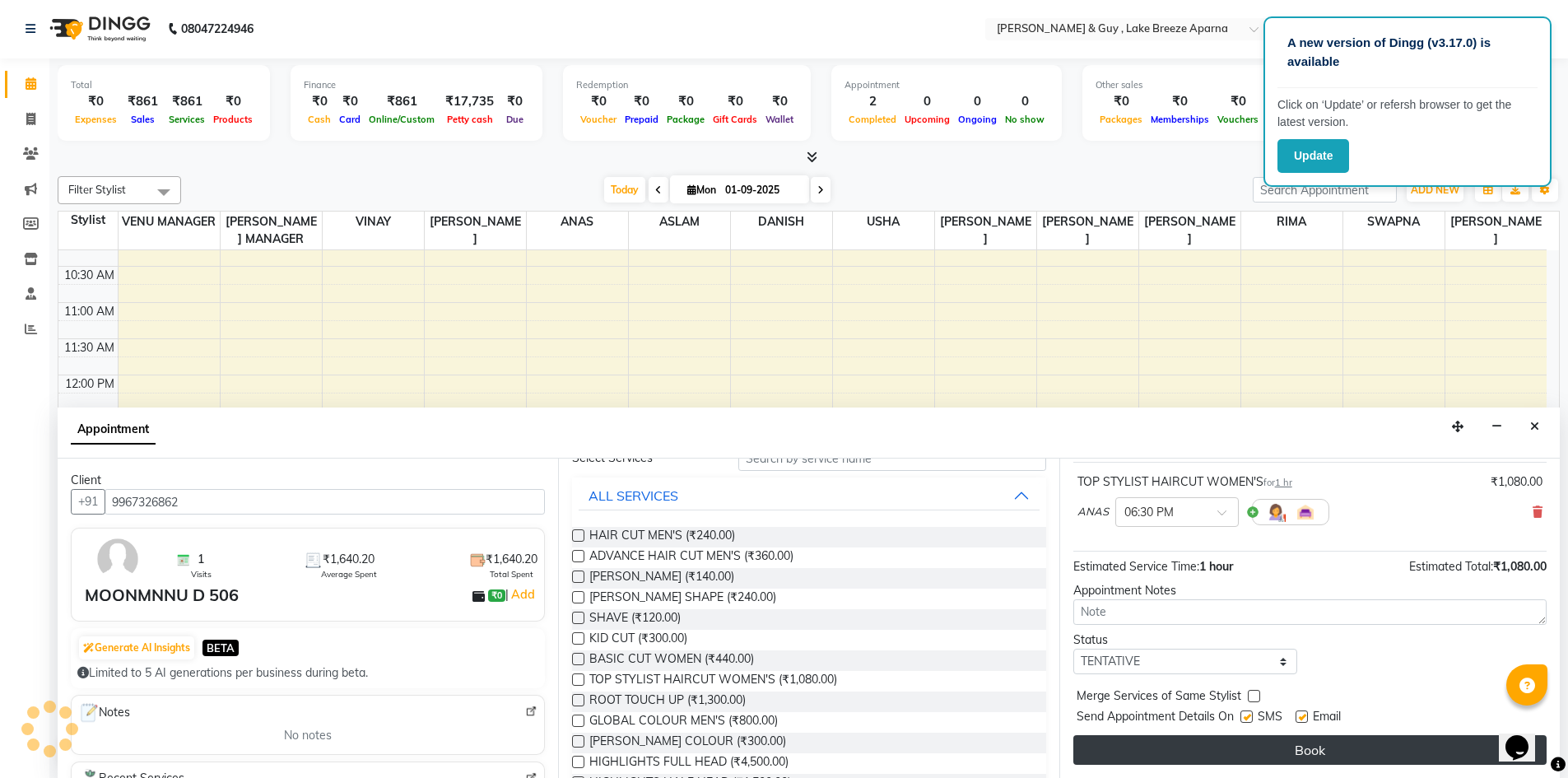
click at [1316, 751] on button "Book" at bounding box center [1310, 750] width 473 height 29
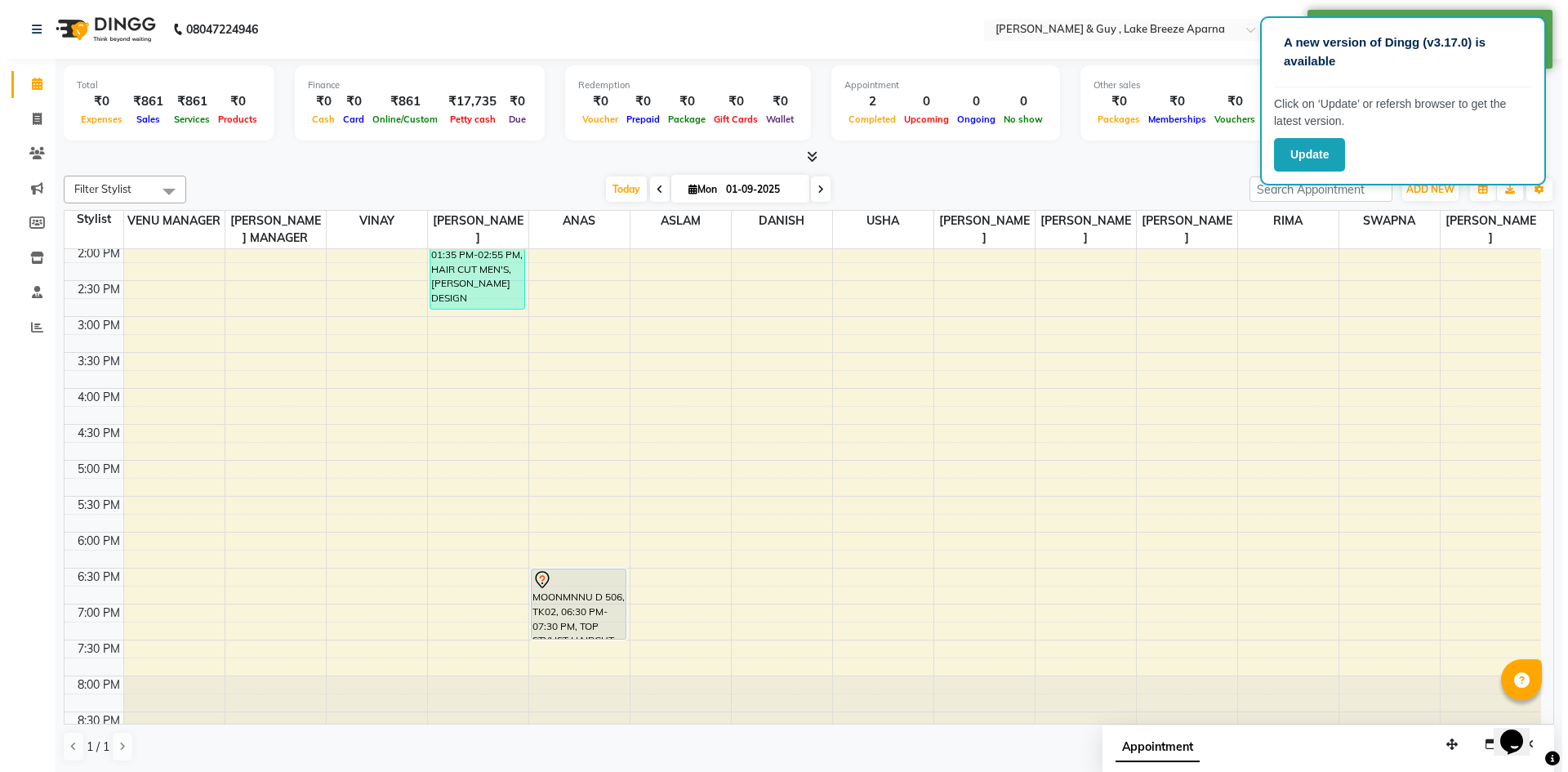
scroll to position [459, 0]
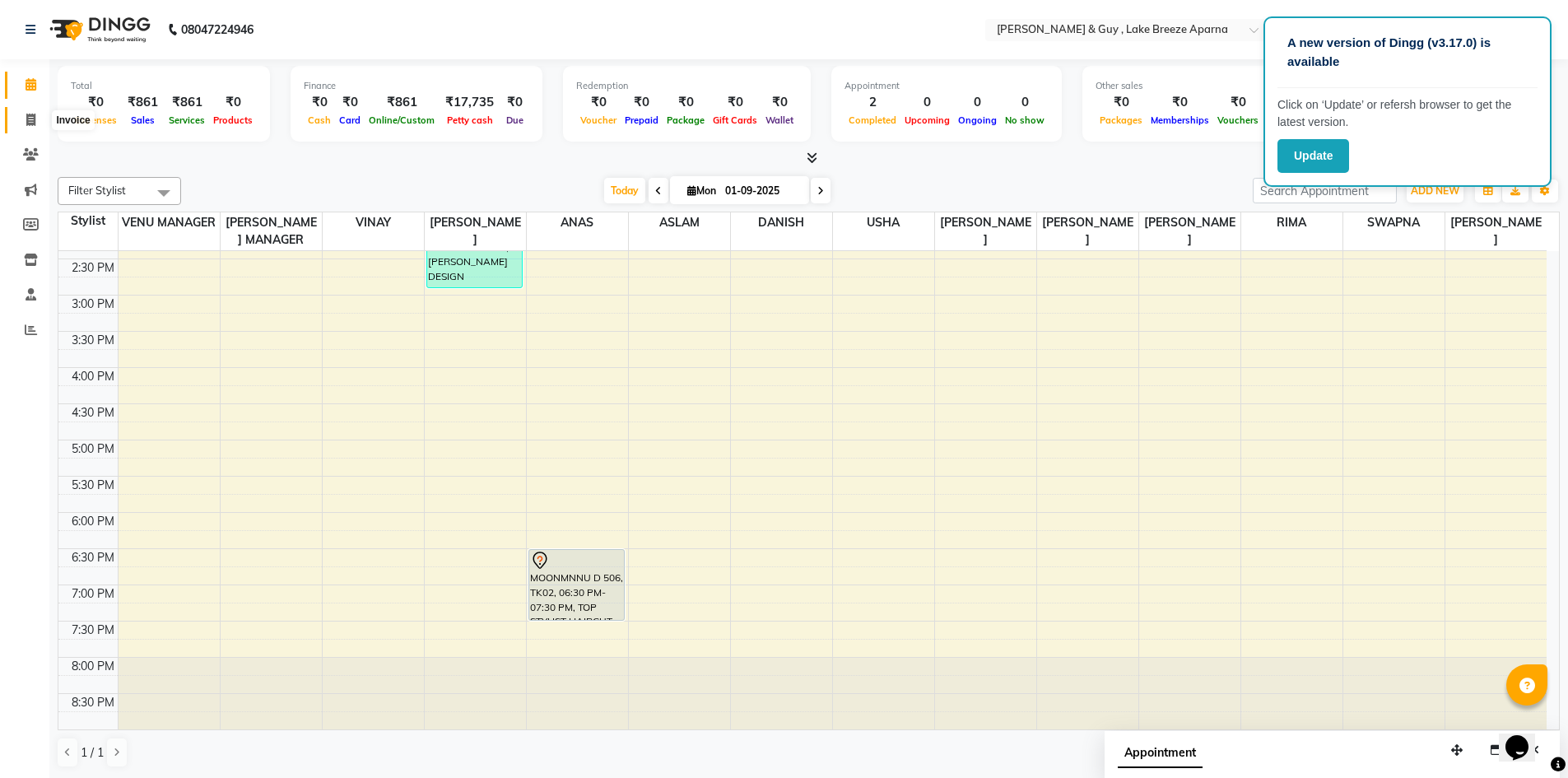
click at [26, 111] on span at bounding box center [31, 120] width 29 height 19
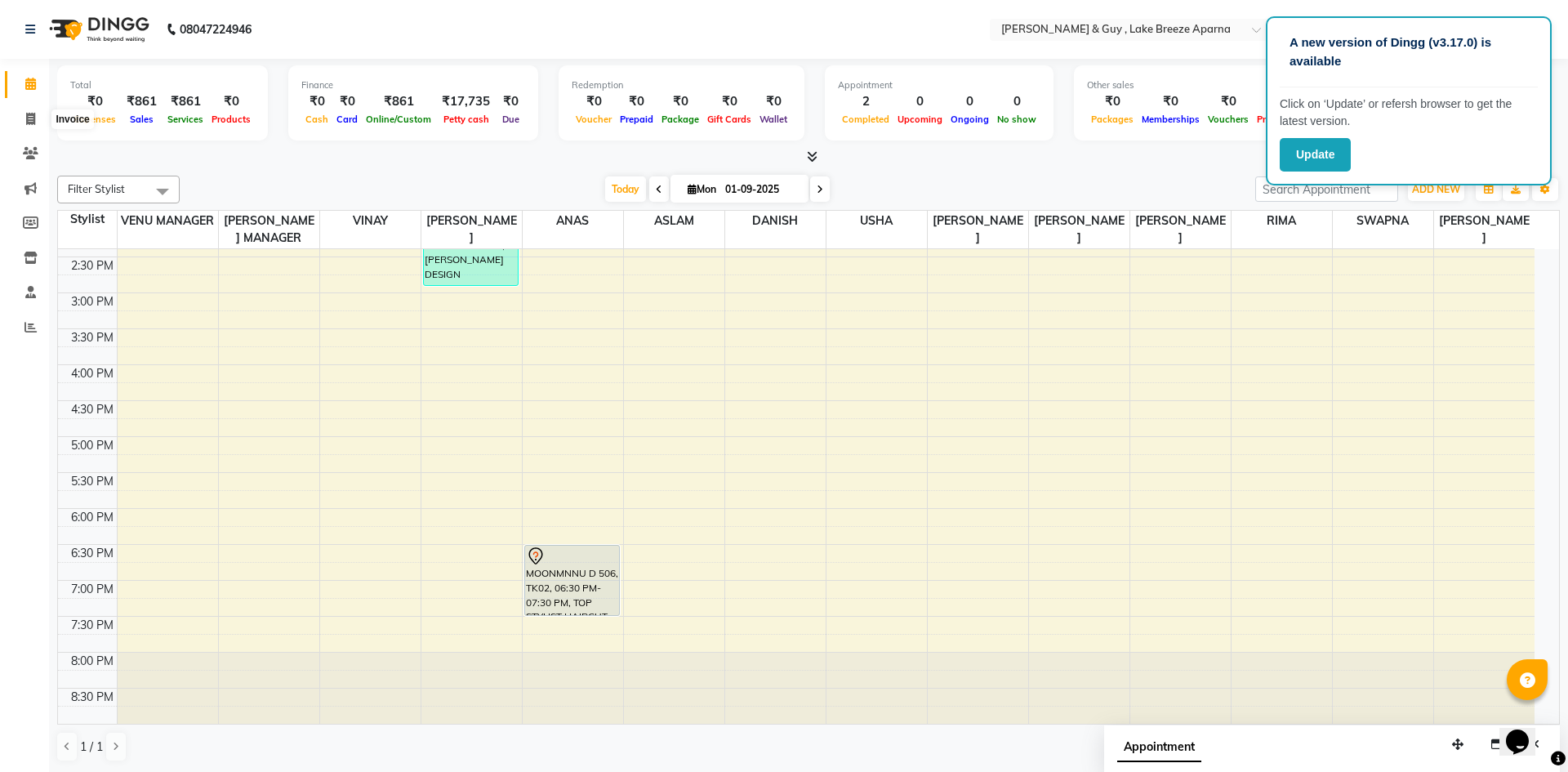
select select "service"
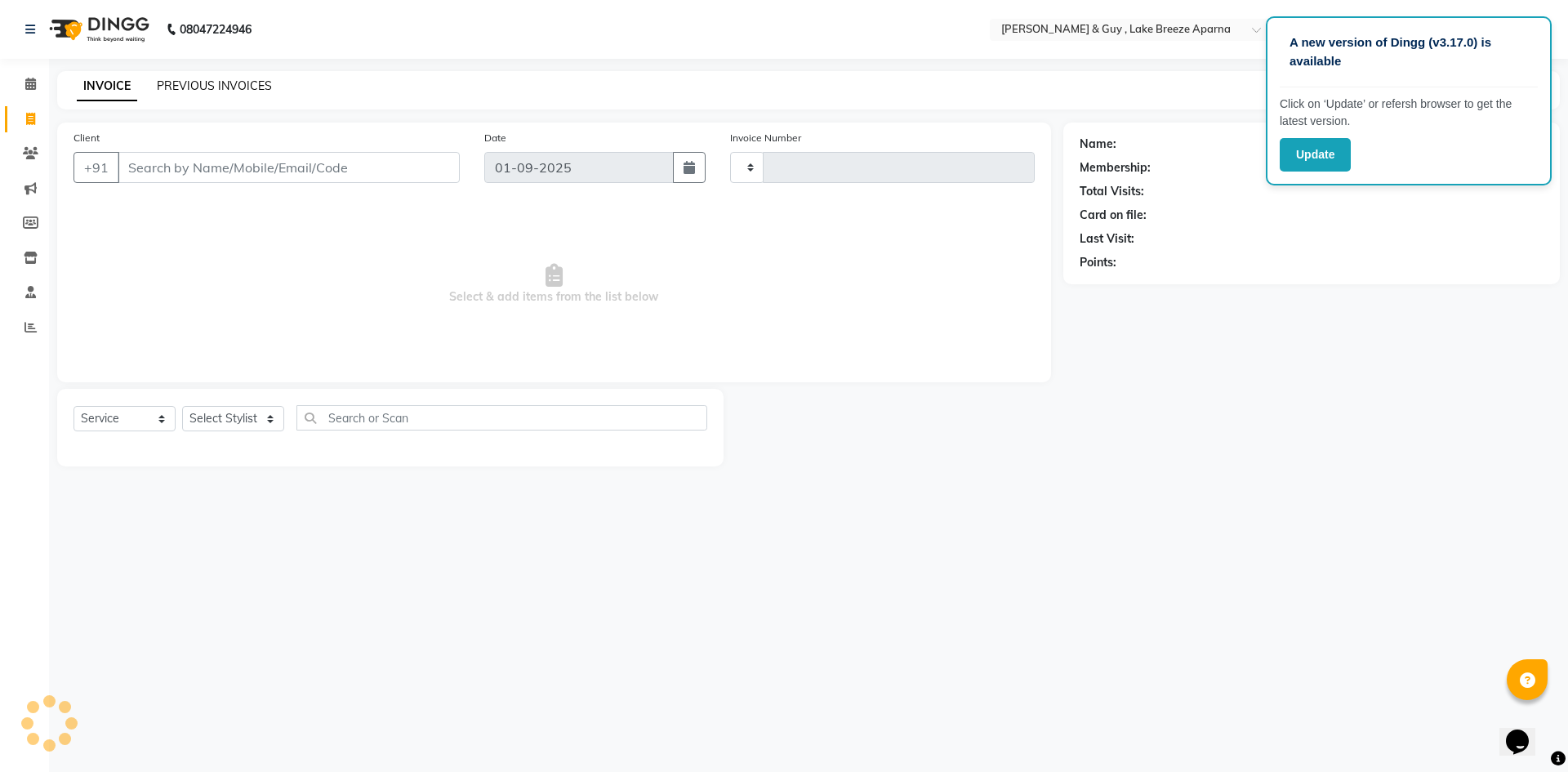
type input "0471"
select select "8690"
click at [242, 83] on link "PREVIOUS INVOICES" at bounding box center [214, 85] width 115 height 15
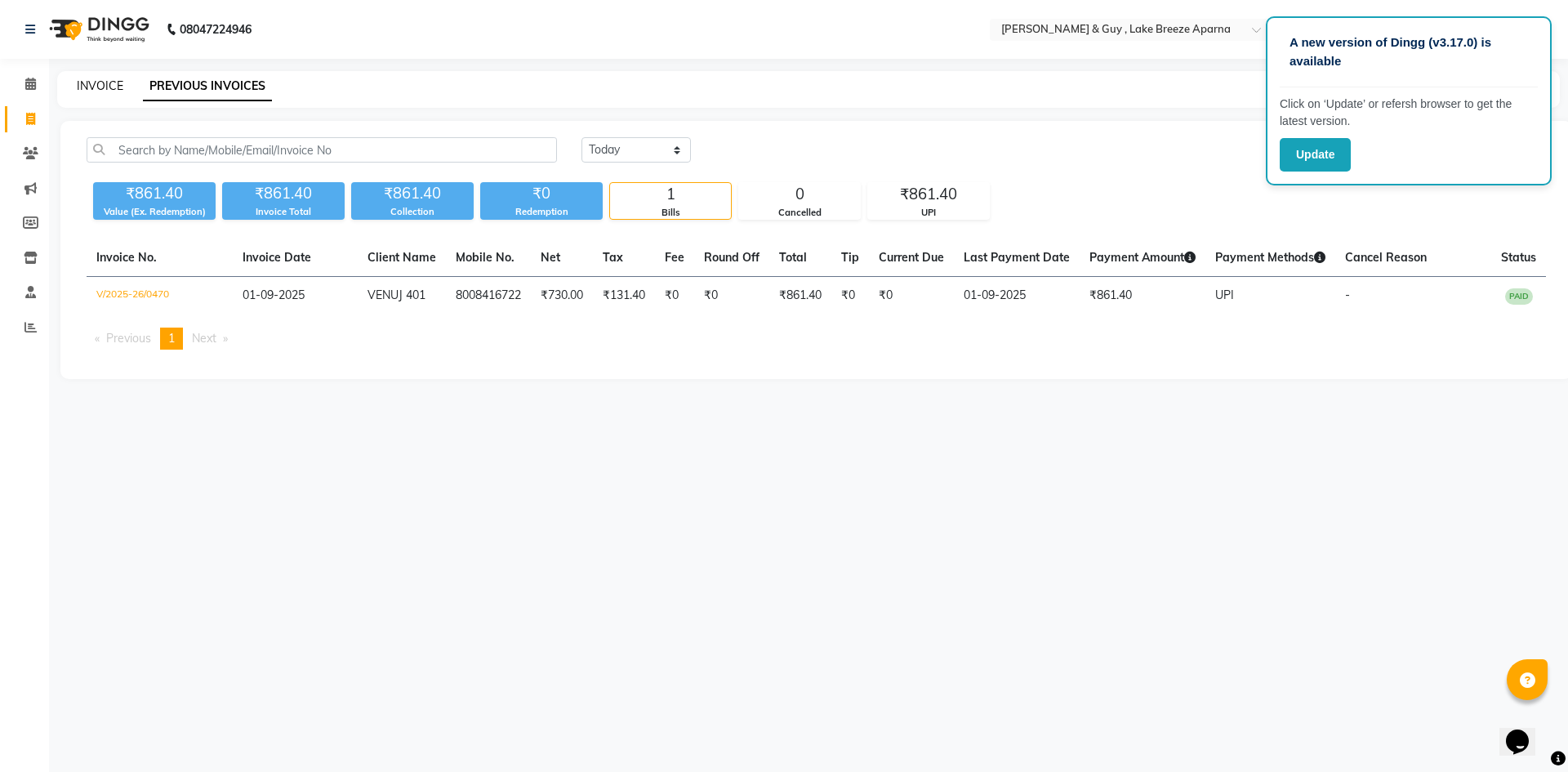
click at [107, 90] on link "INVOICE" at bounding box center [100, 85] width 47 height 15
select select "8690"
select select "service"
